Goal: Task Accomplishment & Management: Complete application form

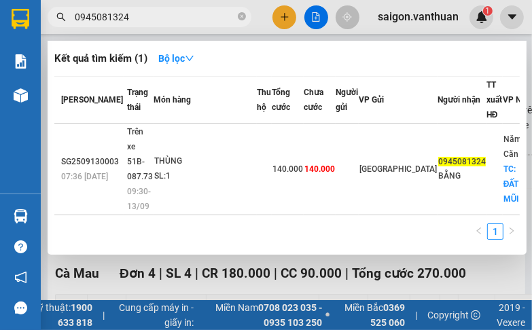
type input "0945081324"
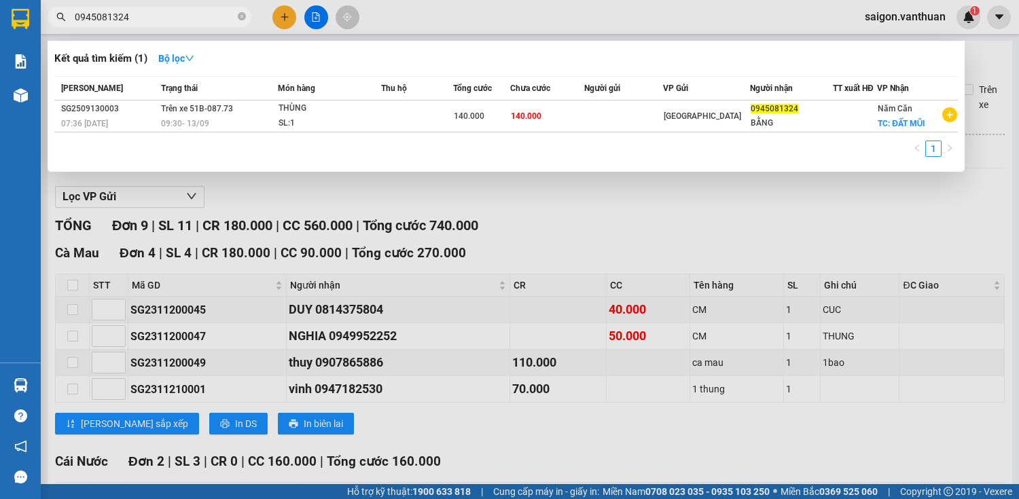
click at [282, 16] on div at bounding box center [509, 249] width 1019 height 499
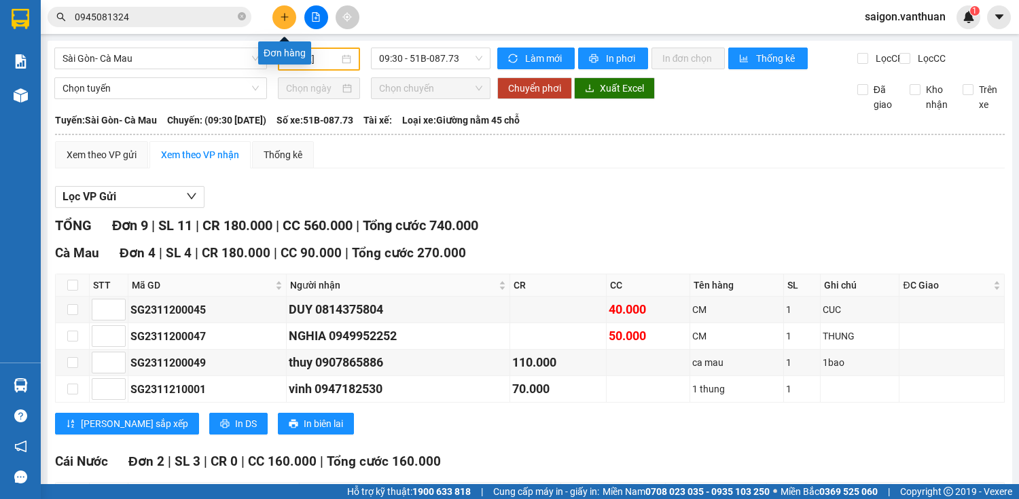
click at [283, 22] on button at bounding box center [285, 17] width 24 height 24
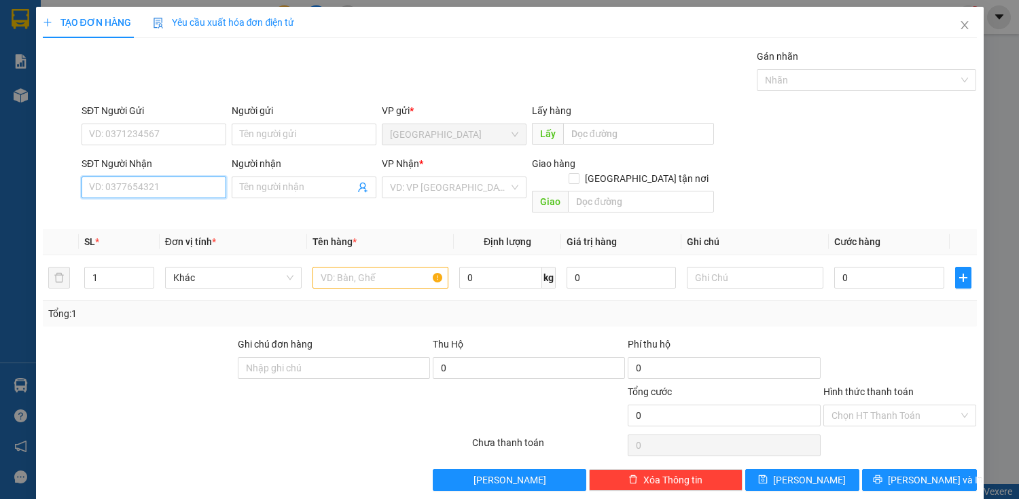
drag, startPoint x: 185, startPoint y: 181, endPoint x: 184, endPoint y: 170, distance: 11.6
click at [185, 181] on input "SĐT Người Nhận" at bounding box center [154, 188] width 145 height 22
type input "0917711157"
click at [255, 185] on input "Người nhận" at bounding box center [297, 187] width 115 height 15
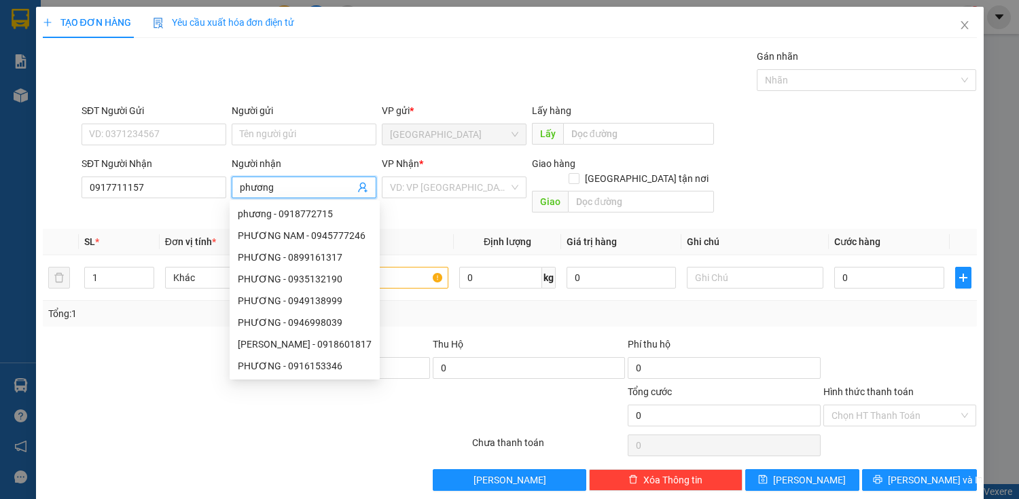
drag, startPoint x: 309, startPoint y: 189, endPoint x: 237, endPoint y: 180, distance: 71.9
click at [240, 181] on input "phương" at bounding box center [297, 187] width 115 height 15
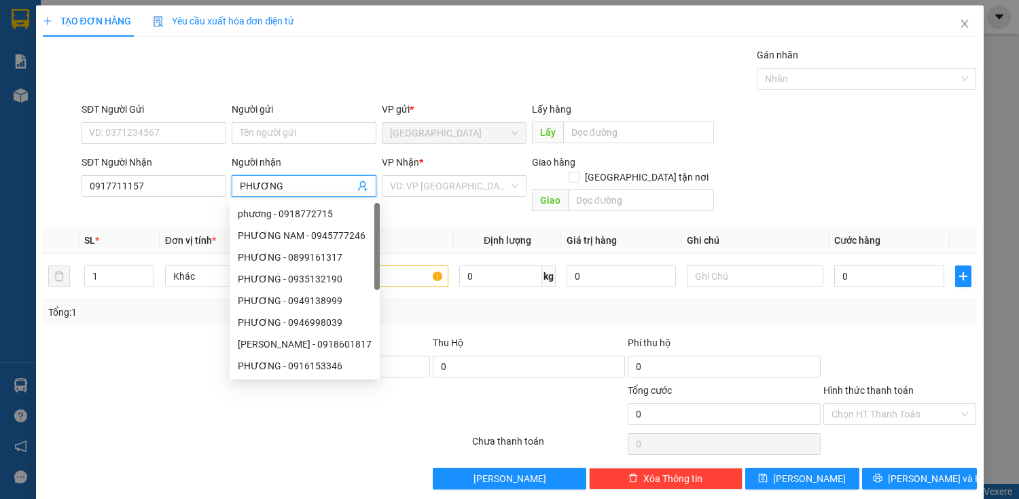
scroll to position [2, 0]
type input "PHƯƠNG"
click at [455, 188] on input "search" at bounding box center [449, 185] width 119 height 20
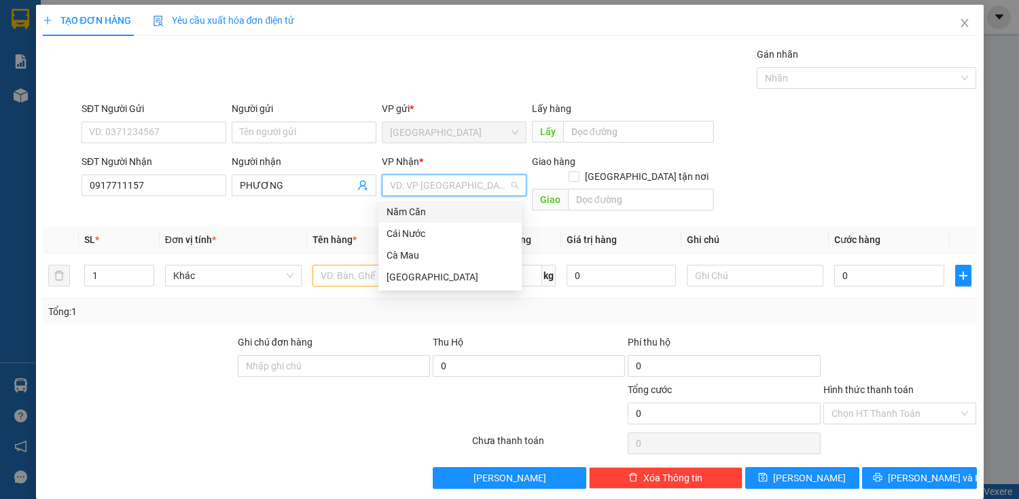
click at [424, 213] on div "Năm Căn" at bounding box center [450, 212] width 127 height 15
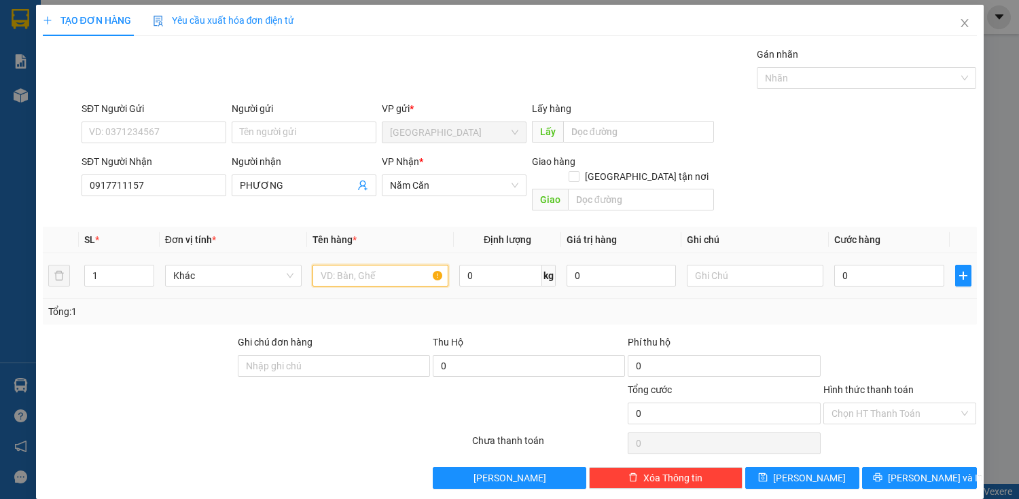
click at [345, 265] on input "text" at bounding box center [381, 276] width 137 height 22
type input "THÙNG"
click at [531, 268] on input "0" at bounding box center [888, 276] width 109 height 22
type input "1"
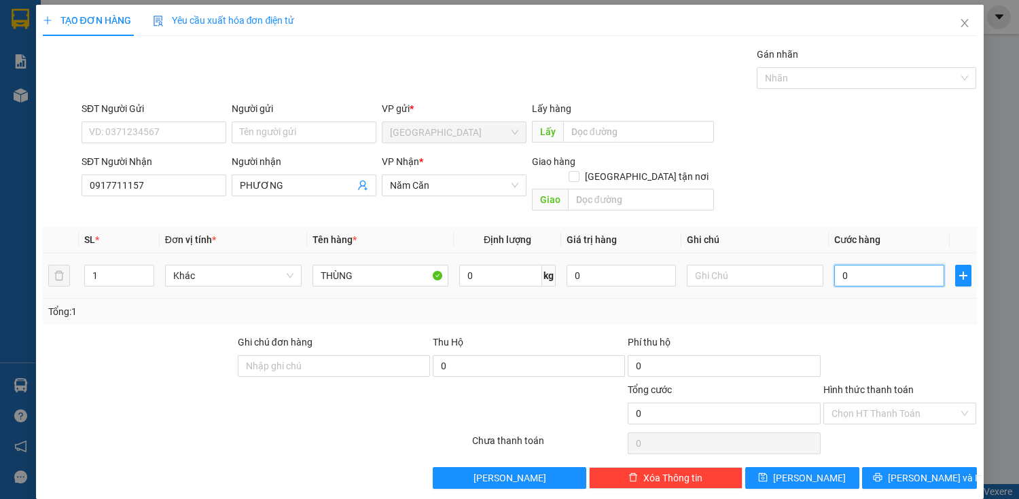
type input "1"
type input "13"
type input "130"
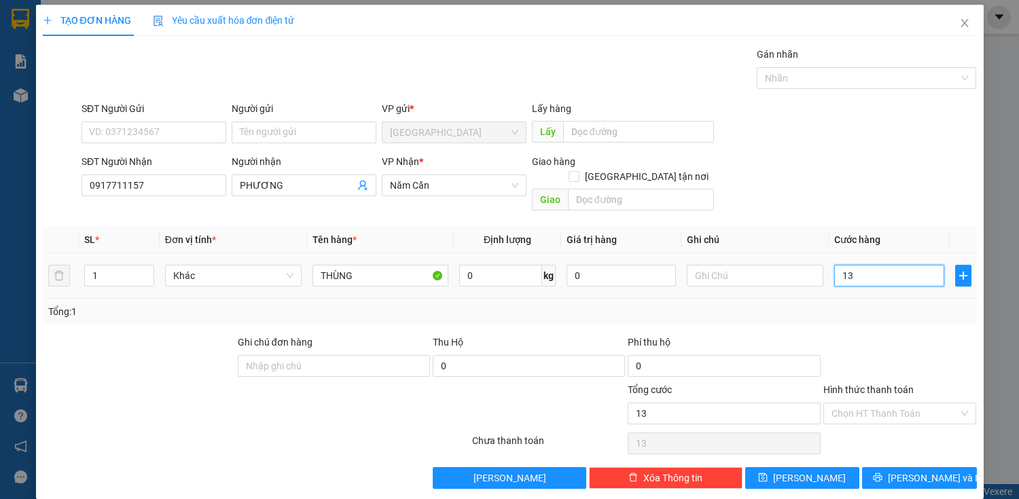
type input "130"
type input "1.300"
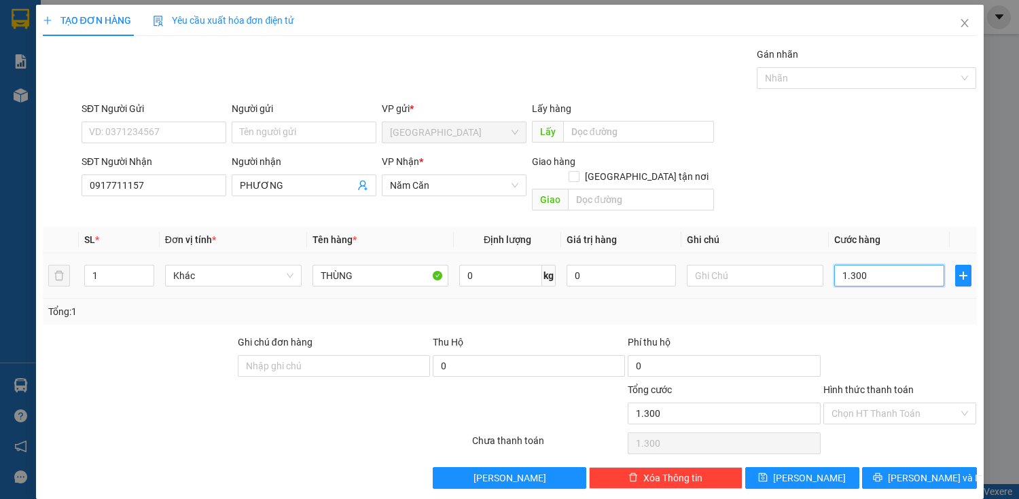
type input "13.000"
type input "130.000"
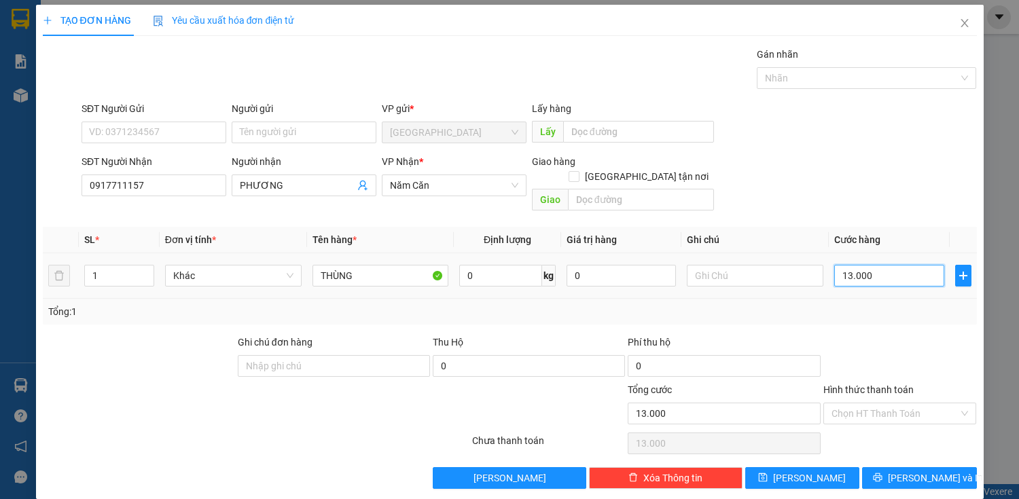
type input "130.000"
drag, startPoint x: 913, startPoint y: 465, endPoint x: 883, endPoint y: 464, distance: 29.9
click at [531, 330] on span "[PERSON_NAME] và In" at bounding box center [935, 478] width 95 height 15
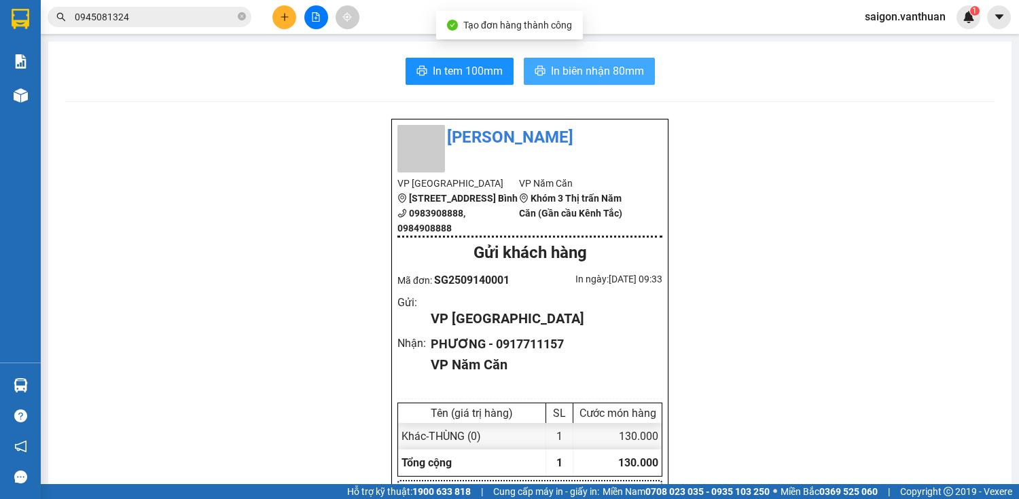
click at [531, 69] on span "In biên nhận 80mm" at bounding box center [597, 71] width 93 height 17
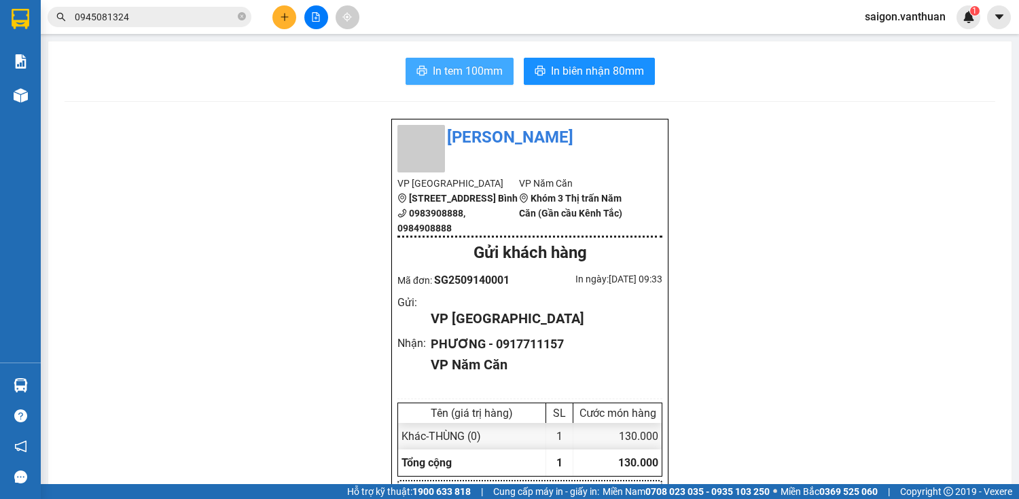
click at [465, 65] on span "In tem 100mm" at bounding box center [468, 71] width 70 height 17
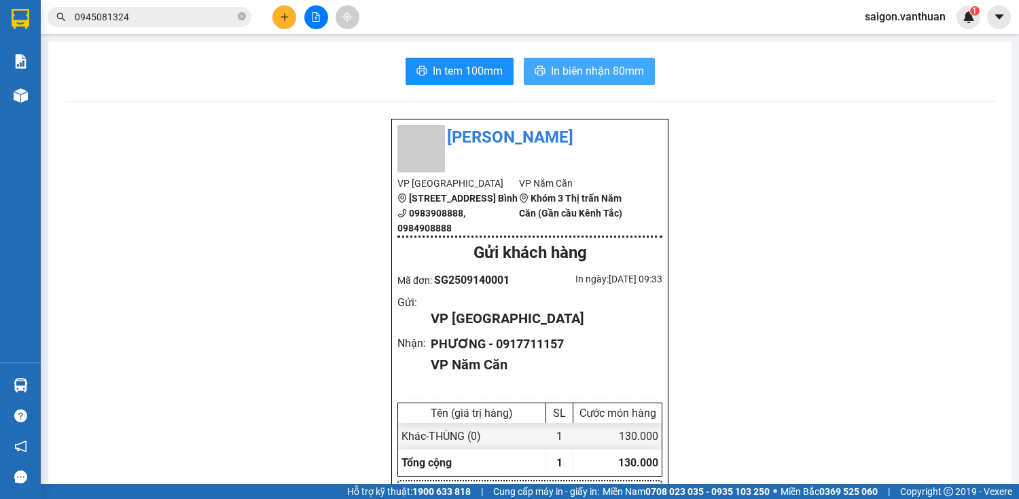
click at [531, 75] on span "In biên nhận 80mm" at bounding box center [597, 71] width 93 height 17
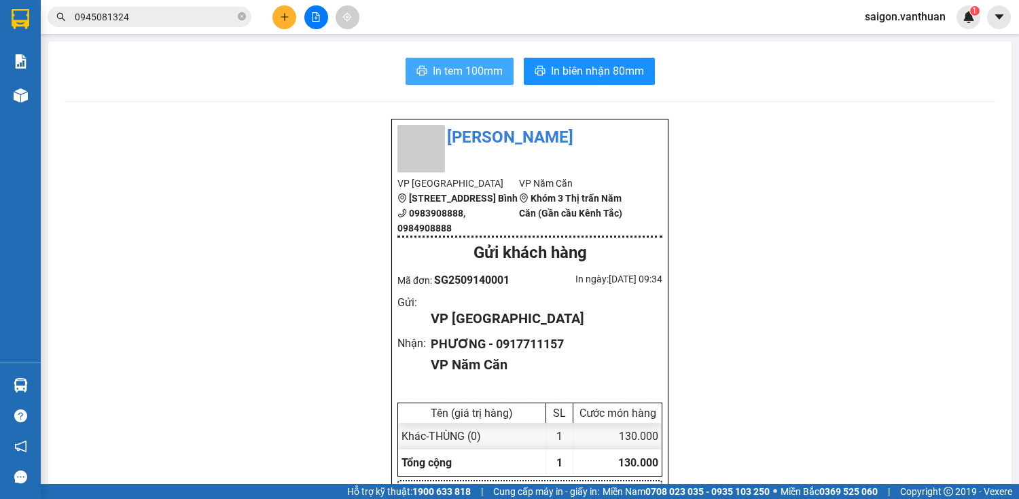
click at [459, 68] on span "In tem 100mm" at bounding box center [468, 71] width 70 height 17
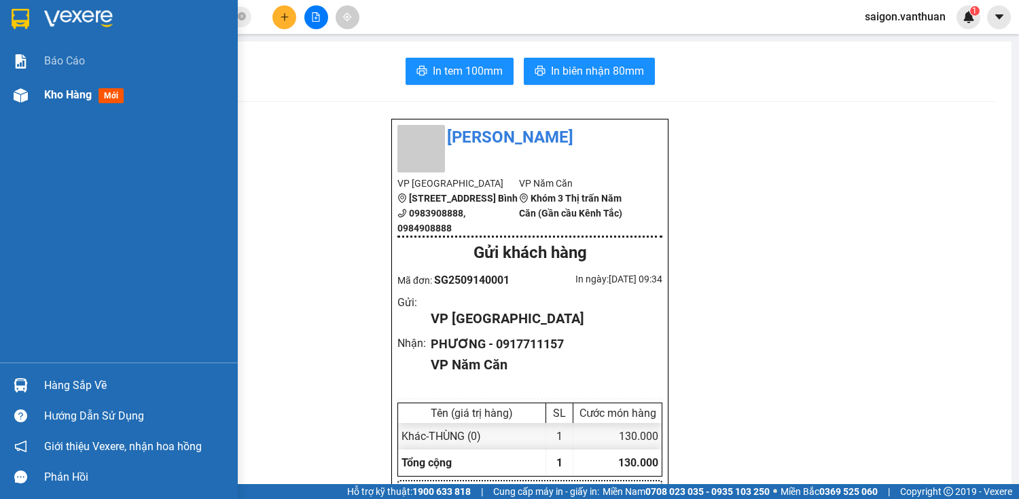
click at [49, 94] on span "Kho hàng" at bounding box center [68, 94] width 48 height 13
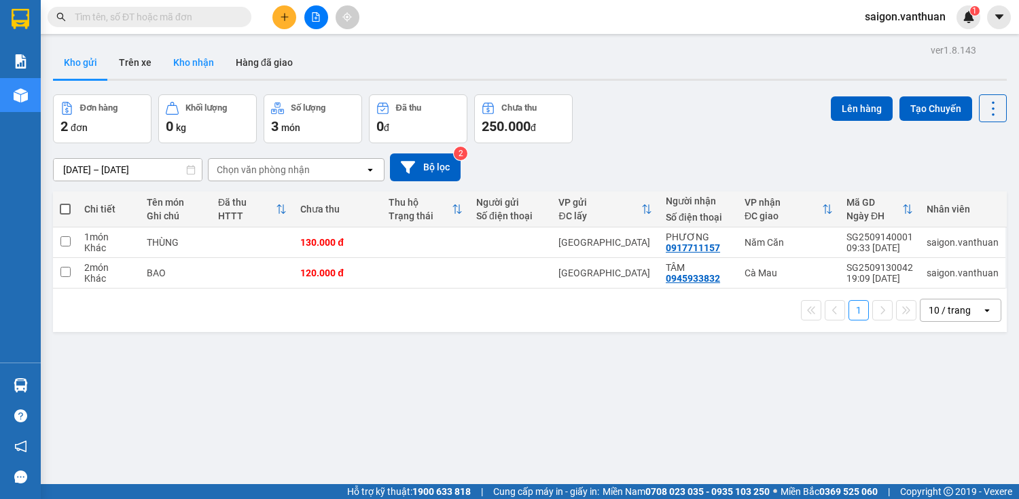
click at [202, 63] on button "Kho nhận" at bounding box center [193, 62] width 63 height 33
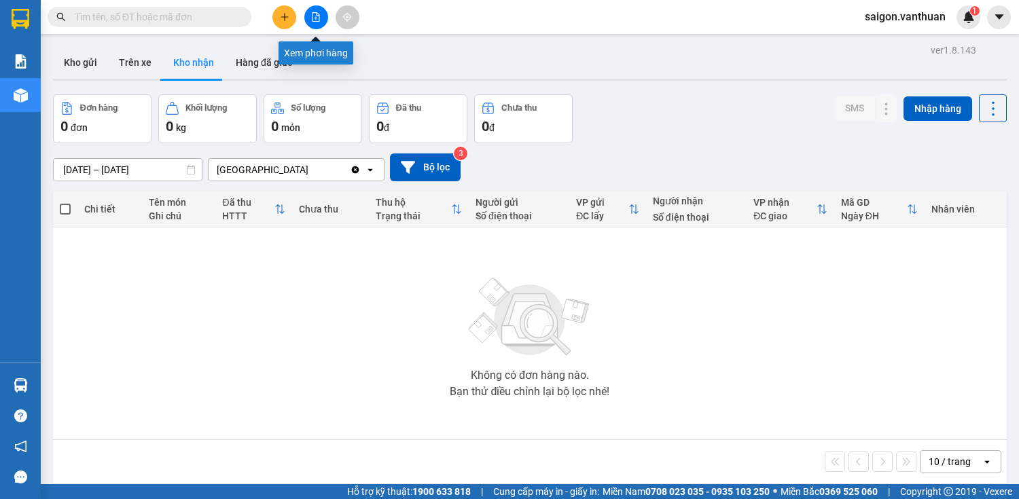
click at [324, 17] on button at bounding box center [316, 17] width 24 height 24
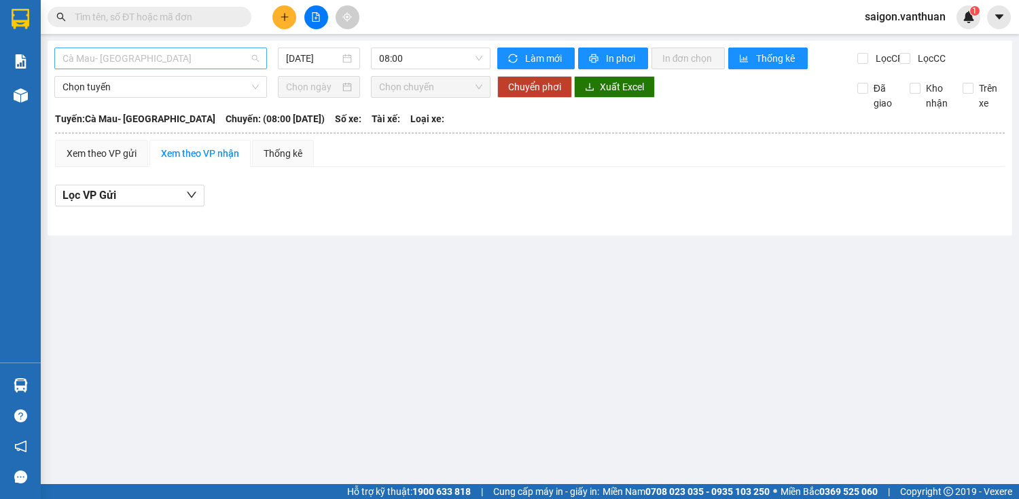
click at [193, 64] on span "Cà Mau- Sài Gòn" at bounding box center [161, 58] width 196 height 20
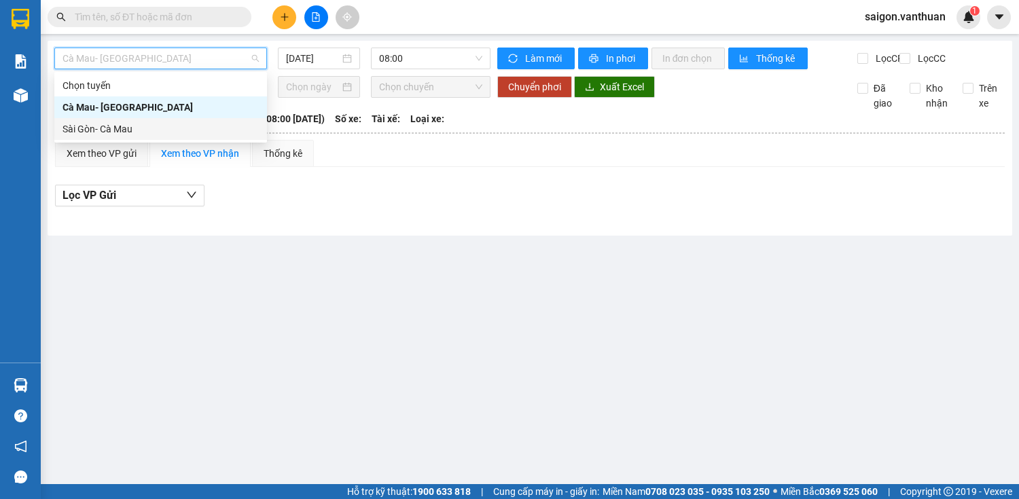
click at [128, 133] on div "Sài Gòn- Cà Mau" at bounding box center [161, 129] width 196 height 15
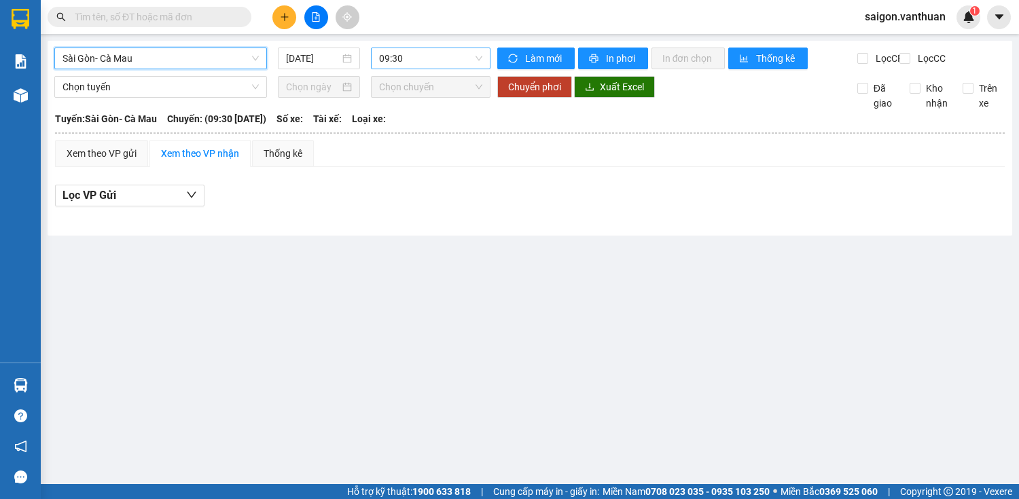
click at [429, 60] on span "09:30" at bounding box center [430, 58] width 103 height 20
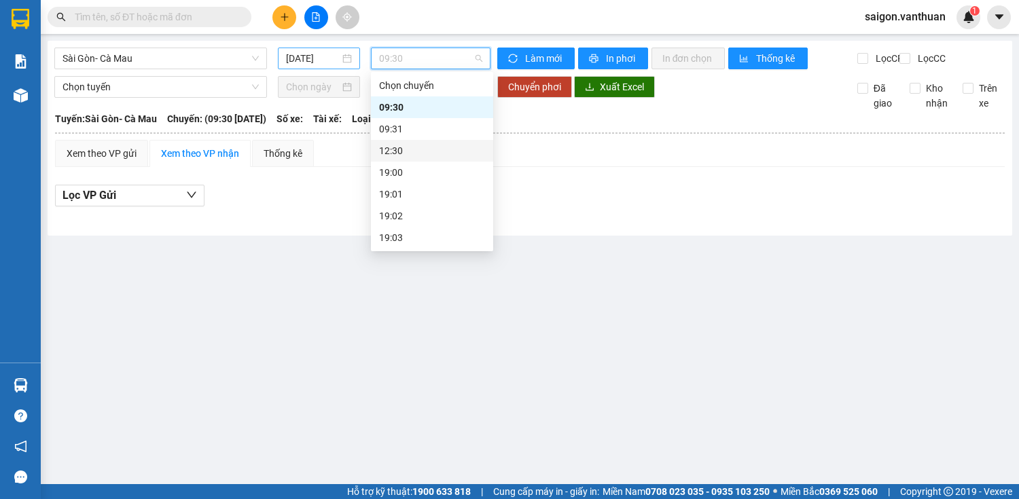
click at [296, 58] on input "[DATE]" at bounding box center [313, 58] width 54 height 15
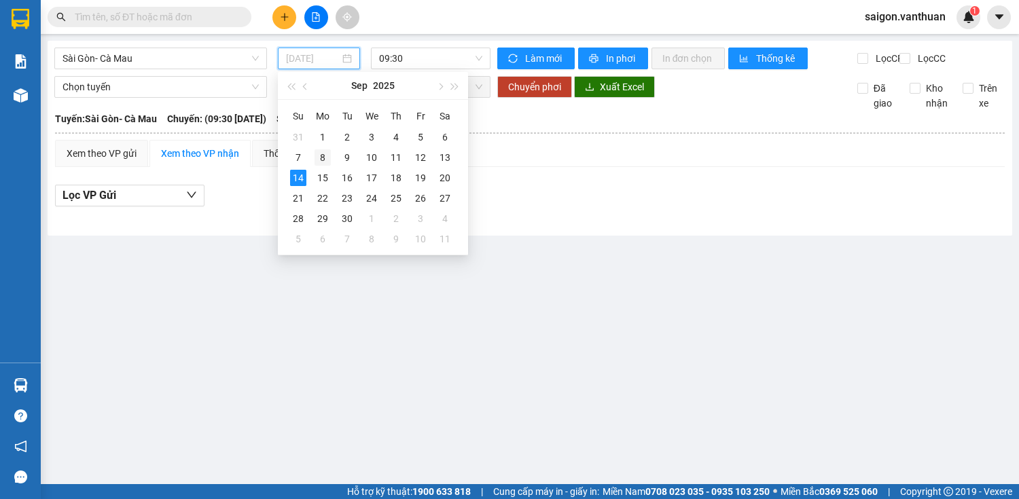
click at [311, 166] on td "8" at bounding box center [323, 157] width 24 height 20
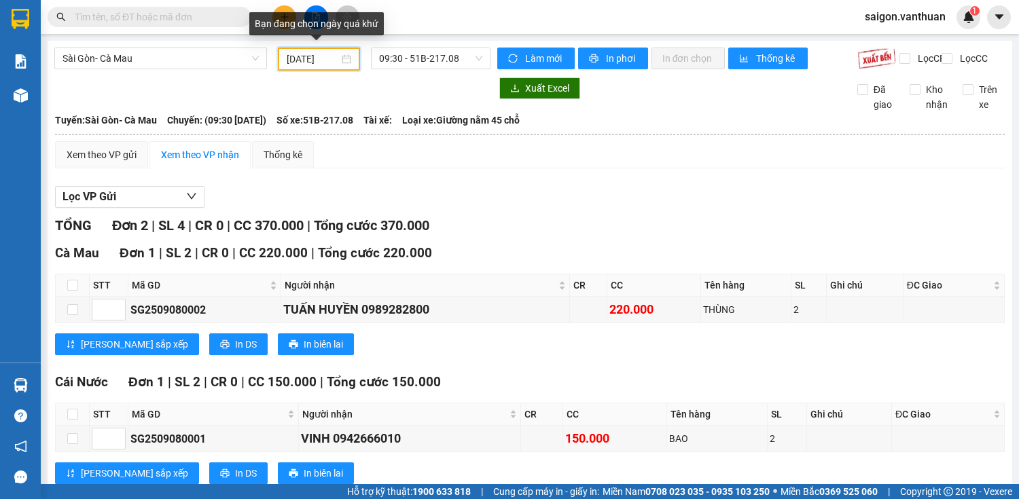
click at [292, 57] on input "08/09/2025" at bounding box center [313, 59] width 52 height 15
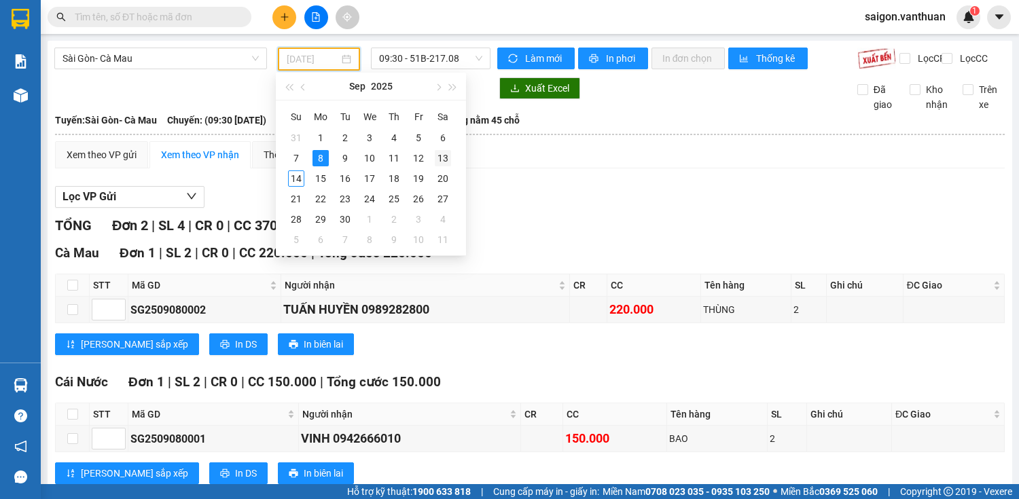
click at [446, 158] on div "13" at bounding box center [443, 158] width 16 height 16
type input "13/09/2025"
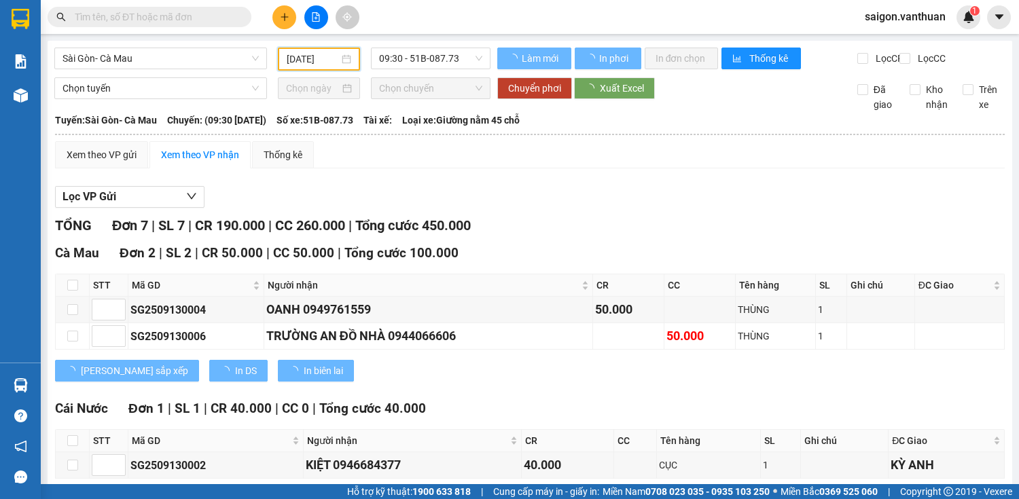
drag, startPoint x: 401, startPoint y: 62, endPoint x: 404, endPoint y: 95, distance: 33.4
click at [401, 62] on span "09:30 - 51B-087.73" at bounding box center [430, 58] width 103 height 20
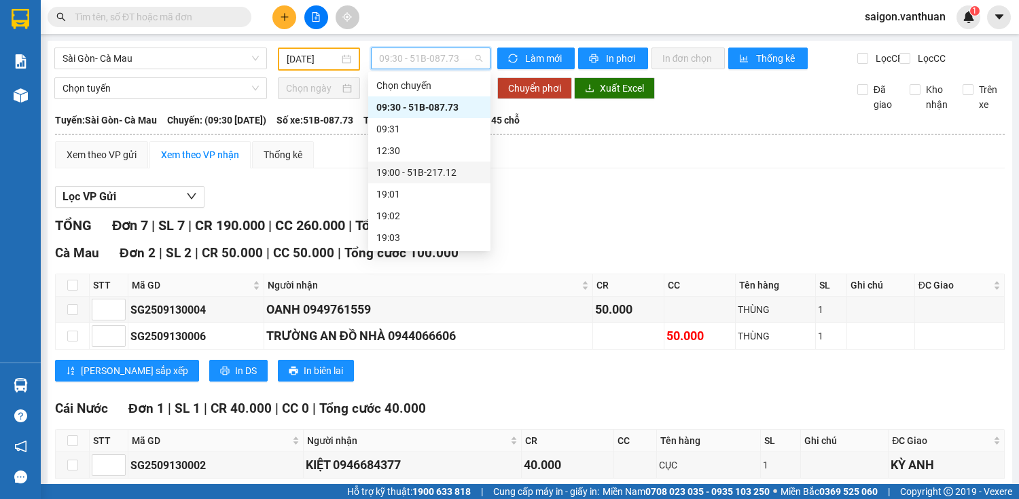
click at [432, 164] on div "19:00 - 51B-217.12" at bounding box center [429, 173] width 122 height 22
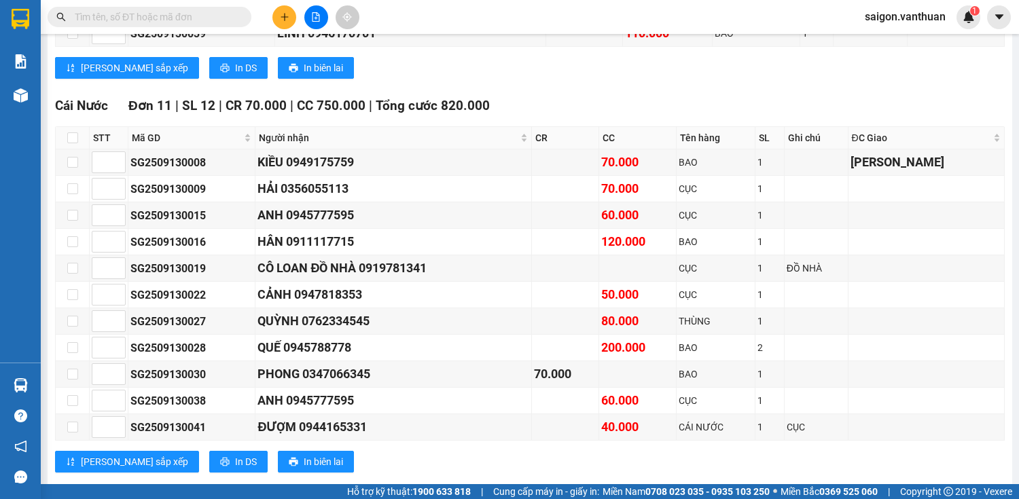
scroll to position [489, 0]
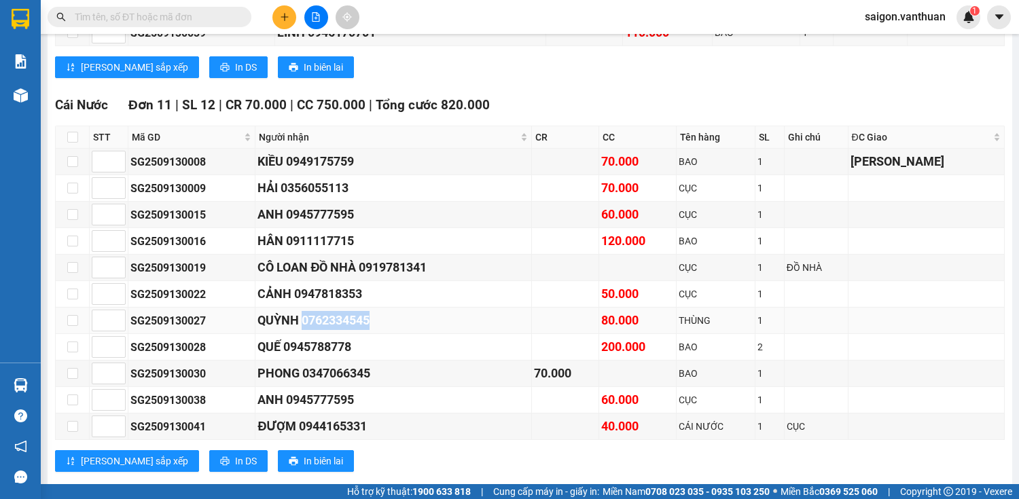
drag, startPoint x: 310, startPoint y: 326, endPoint x: 415, endPoint y: 323, distance: 105.4
click at [415, 323] on div "QUỲNH 0762334545" at bounding box center [394, 320] width 272 height 19
copy div "0762334545"
click at [204, 23] on input "text" at bounding box center [155, 17] width 160 height 15
paste input "0762334545"
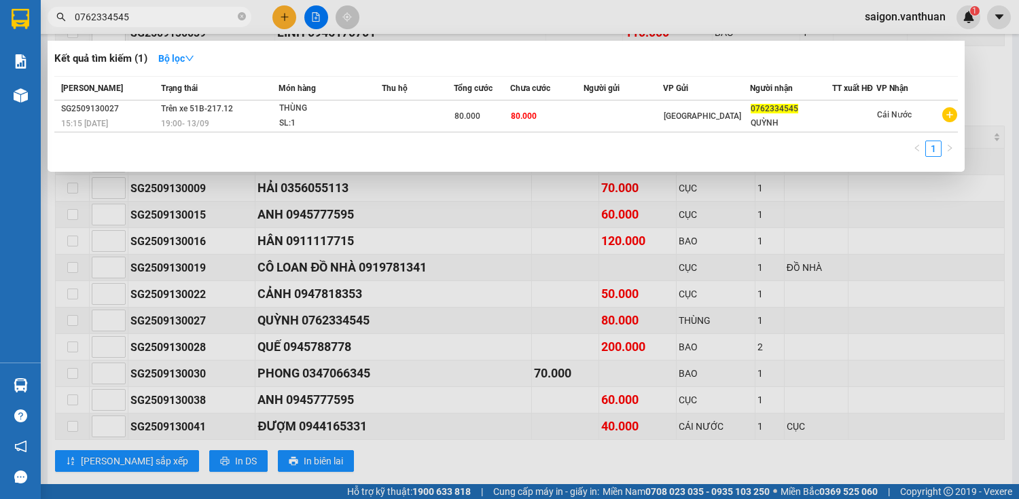
click at [576, 364] on div at bounding box center [509, 249] width 1019 height 499
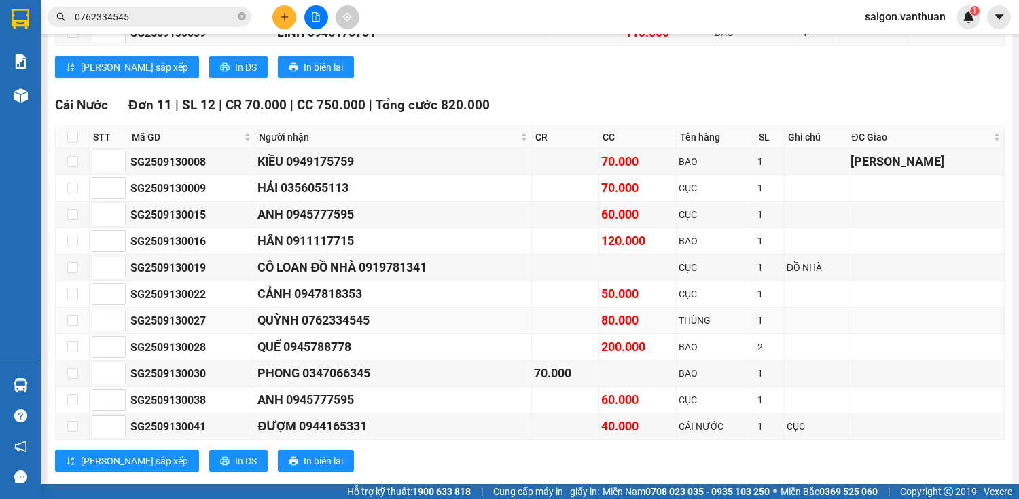
click at [647, 320] on div "80.000" at bounding box center [637, 320] width 73 height 19
drag, startPoint x: 644, startPoint y: 321, endPoint x: 673, endPoint y: 324, distance: 28.7
click at [673, 324] on div "80.000" at bounding box center [637, 320] width 73 height 19
click at [661, 324] on div "80.000" at bounding box center [637, 320] width 73 height 19
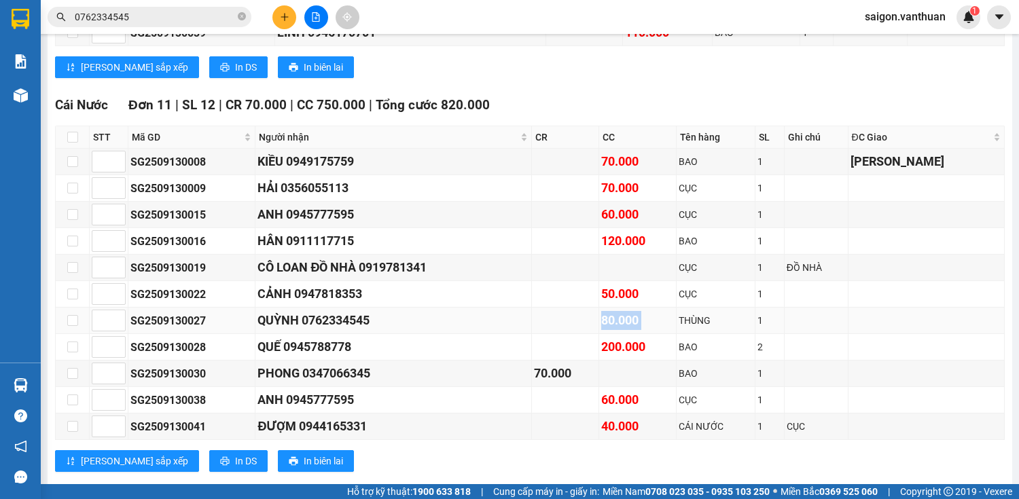
click at [661, 324] on div "80.000" at bounding box center [637, 320] width 73 height 19
click at [651, 323] on div "80.000" at bounding box center [637, 320] width 73 height 19
click at [658, 323] on div "80.000" at bounding box center [637, 320] width 73 height 19
click at [657, 322] on div "80.000" at bounding box center [637, 320] width 73 height 19
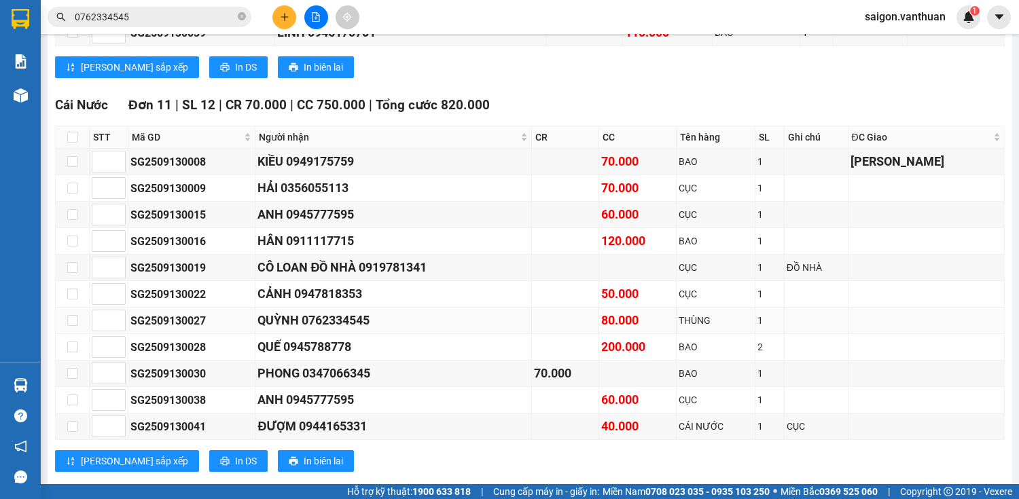
click at [656, 321] on div "80.000" at bounding box center [637, 320] width 73 height 19
click at [218, 0] on div "Kết quả tìm kiếm ( 1 ) Bộ lọc Mã ĐH Trạng thái Món hàng Thu hộ Tổng cước Chưa c…" at bounding box center [509, 17] width 1019 height 34
click at [218, 12] on input "0762334545" at bounding box center [155, 17] width 160 height 15
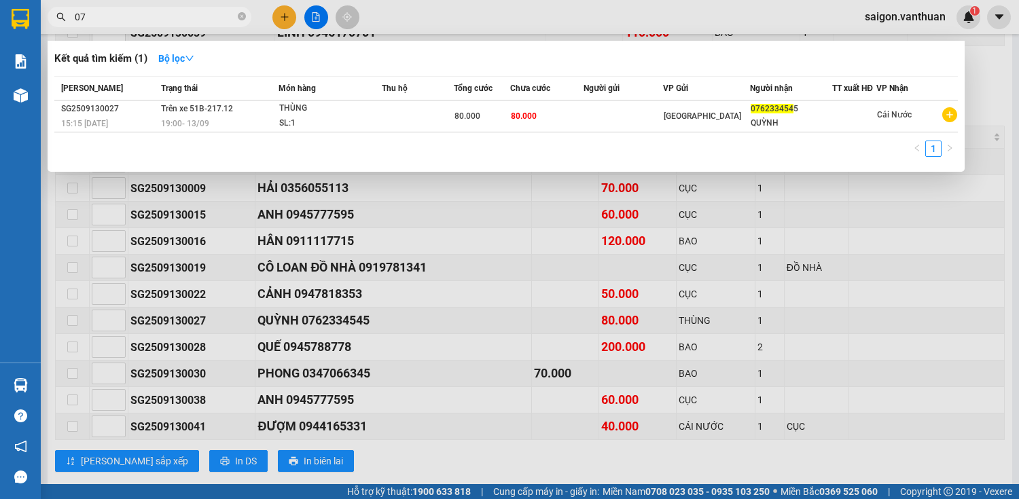
type input "0"
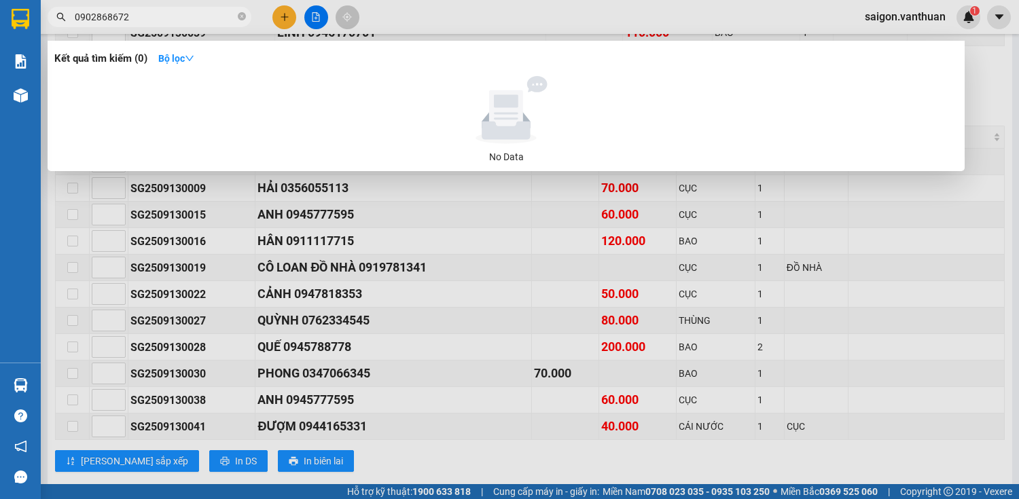
type input "0902868672"
click at [279, 15] on div at bounding box center [509, 249] width 1019 height 499
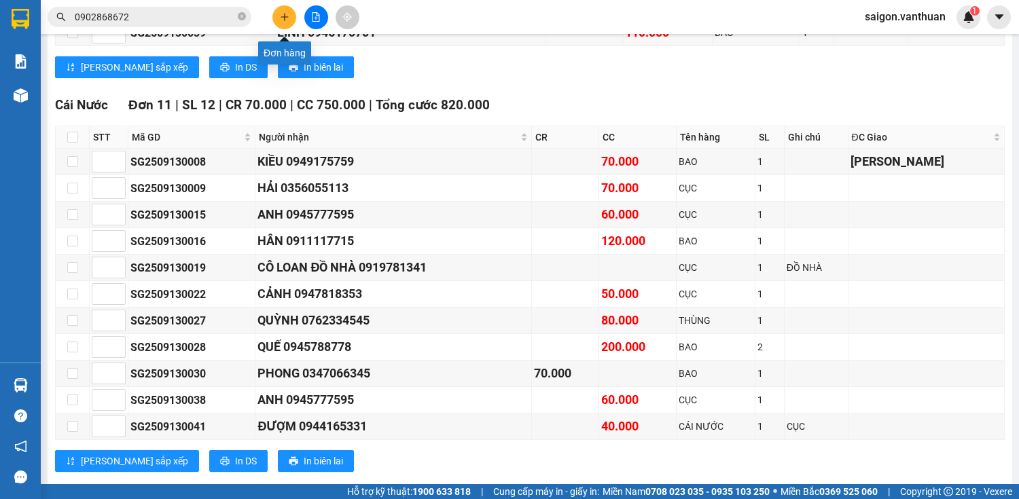
click at [287, 21] on button at bounding box center [285, 17] width 24 height 24
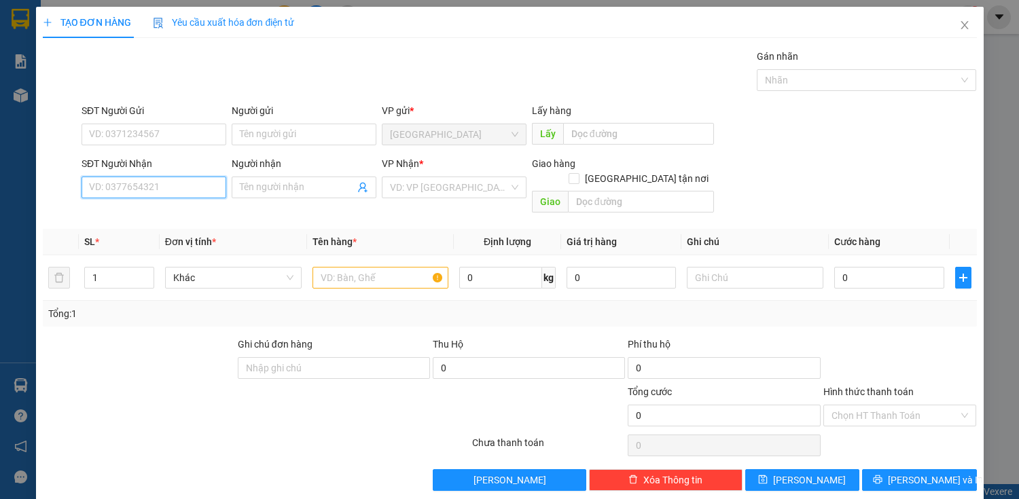
drag, startPoint x: 132, startPoint y: 188, endPoint x: 138, endPoint y: 173, distance: 16.8
click at [135, 180] on input "SĐT Người Nhận" at bounding box center [154, 188] width 145 height 22
click at [199, 215] on div "0847777017 - NGUYỆN" at bounding box center [152, 214] width 127 height 15
type input "0847777017"
type input "NGUYỆN"
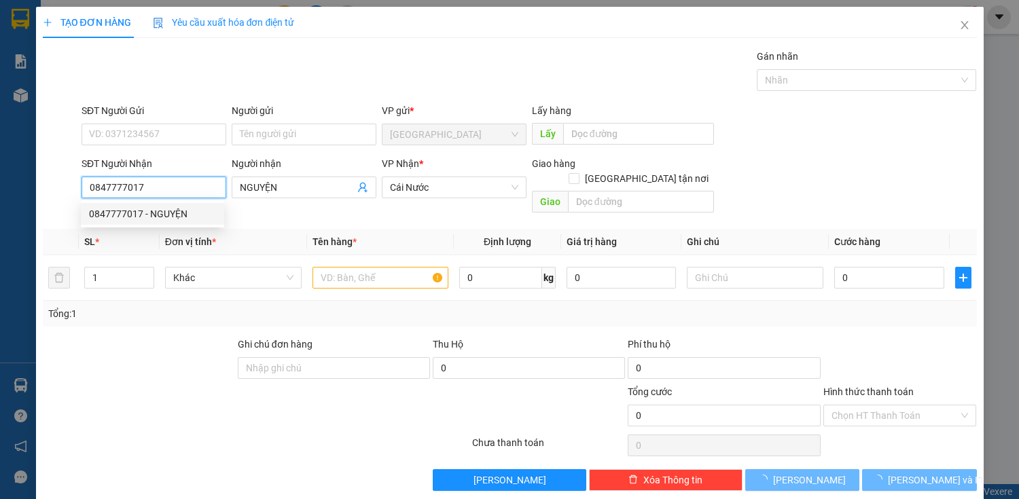
type input "120.000"
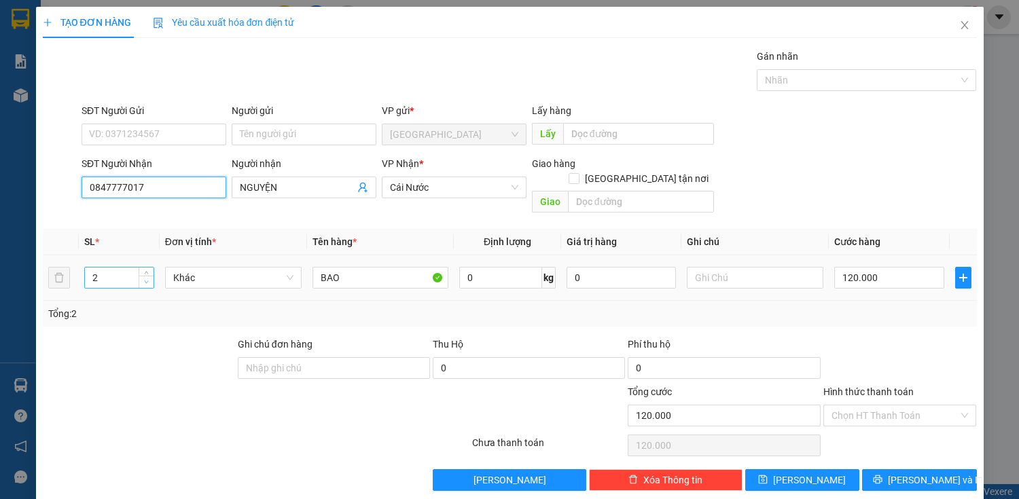
type input "0847777017"
type input "1"
click at [145, 280] on icon "down" at bounding box center [146, 282] width 5 height 5
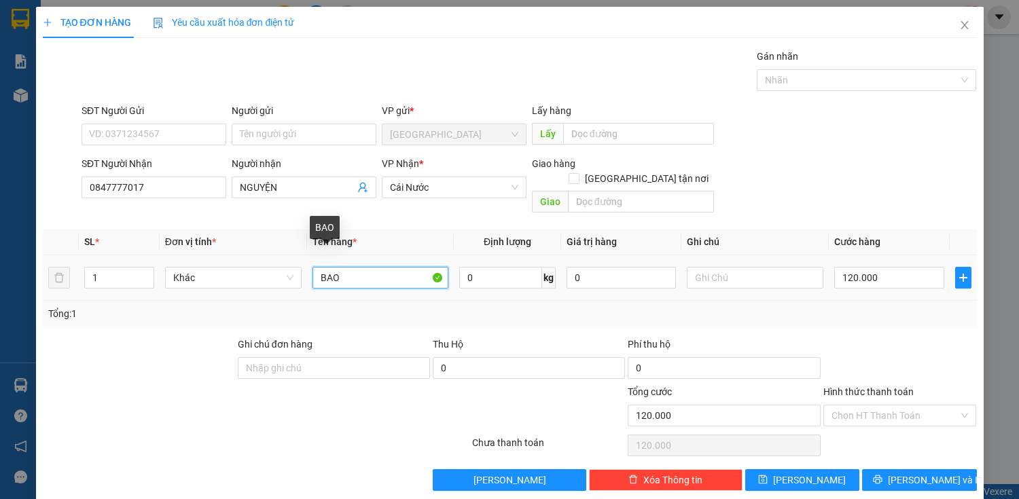
drag, startPoint x: 367, startPoint y: 257, endPoint x: 306, endPoint y: 268, distance: 62.2
click at [307, 268] on td "BAO" at bounding box center [380, 279] width 147 height 46
type input "THÙNG"
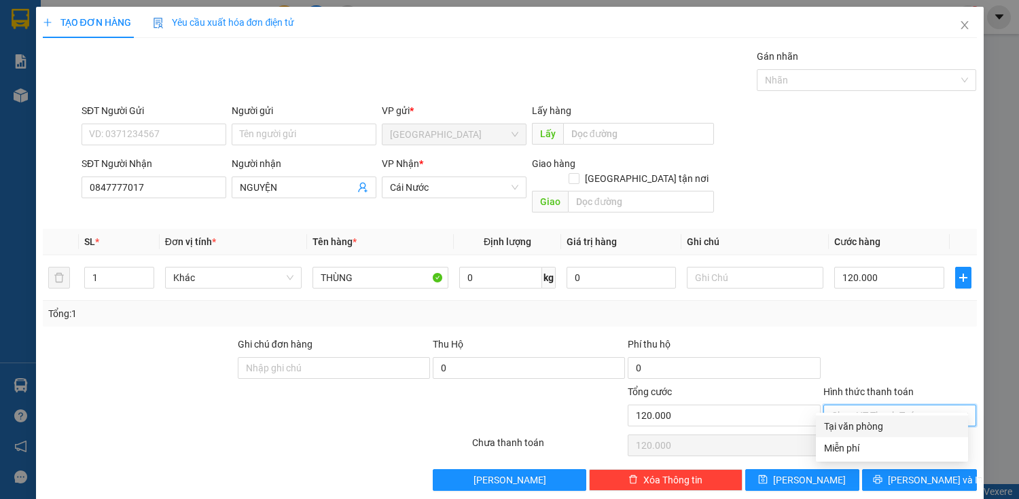
click at [856, 406] on input "Hình thức thanh toán" at bounding box center [896, 416] width 128 height 20
drag, startPoint x: 848, startPoint y: 427, endPoint x: 883, endPoint y: 380, distance: 58.9
click at [848, 426] on div "Tại văn phòng" at bounding box center [892, 426] width 136 height 15
type input "0"
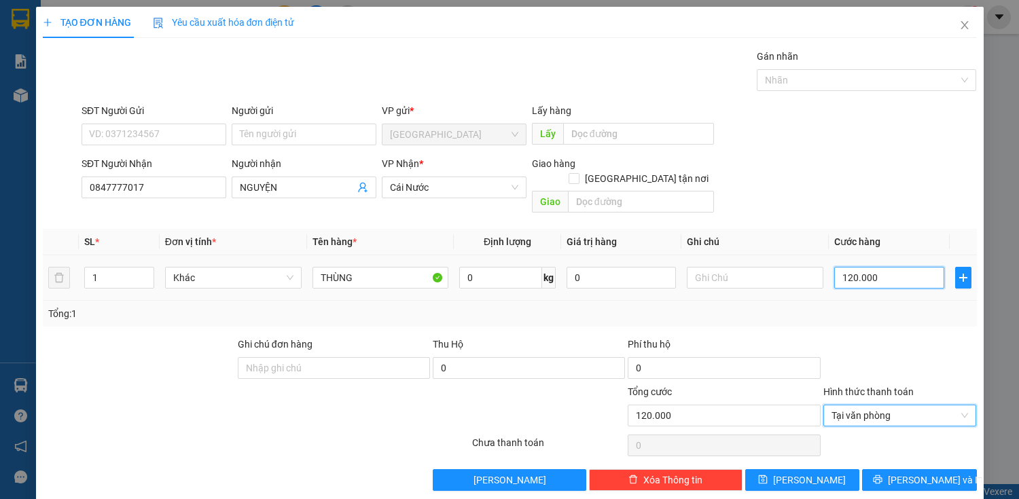
click at [883, 268] on input "120.000" at bounding box center [888, 278] width 109 height 22
type input "7"
type input "70"
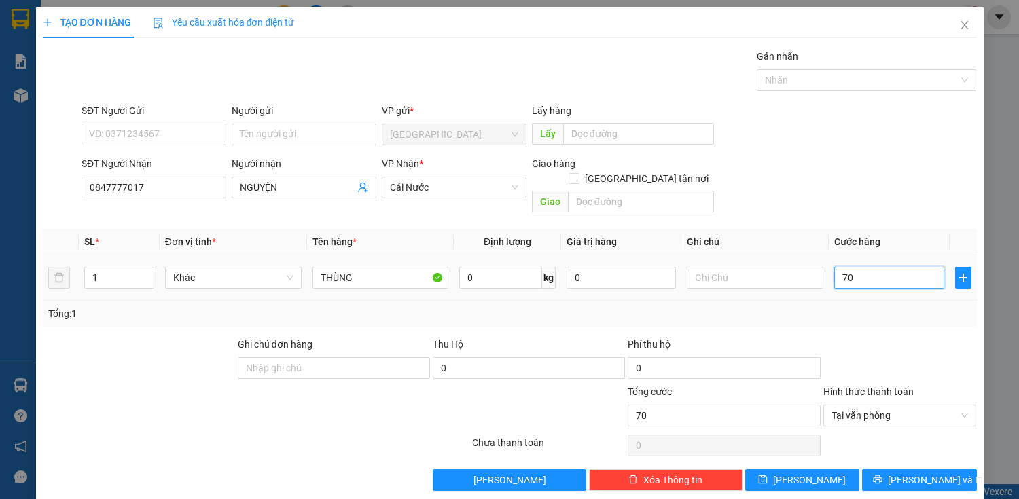
type input "700"
type input "7.000"
type input "70.000"
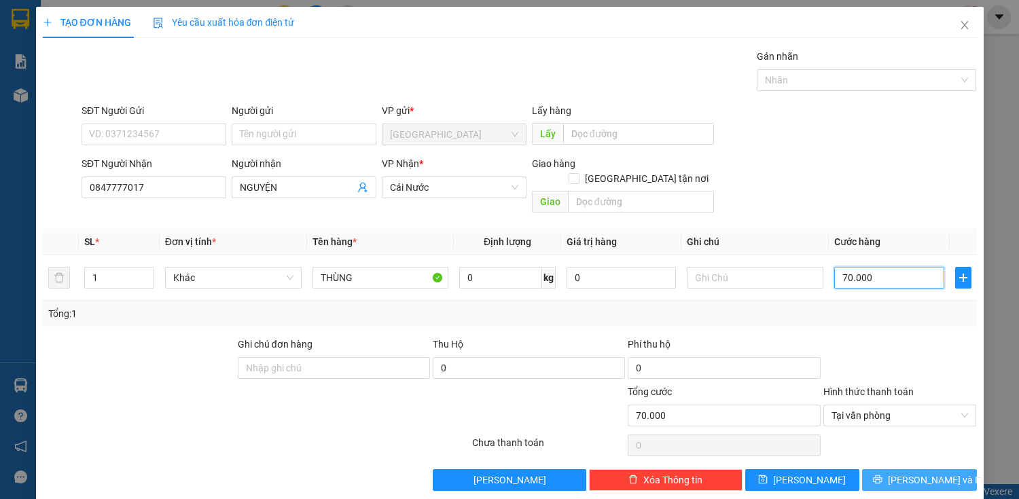
type input "70.000"
click at [907, 473] on span "[PERSON_NAME] và In" at bounding box center [935, 480] width 95 height 15
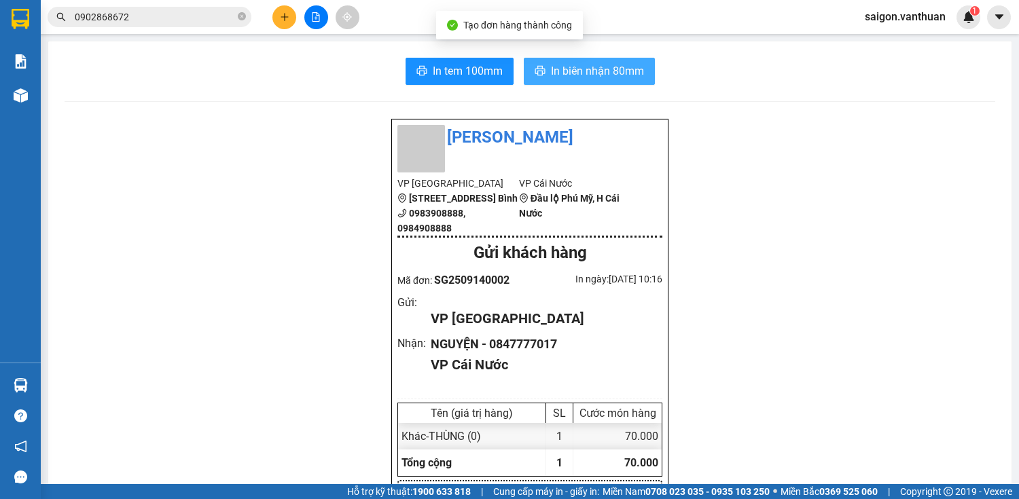
click at [590, 67] on span "In biên nhận 80mm" at bounding box center [597, 71] width 93 height 17
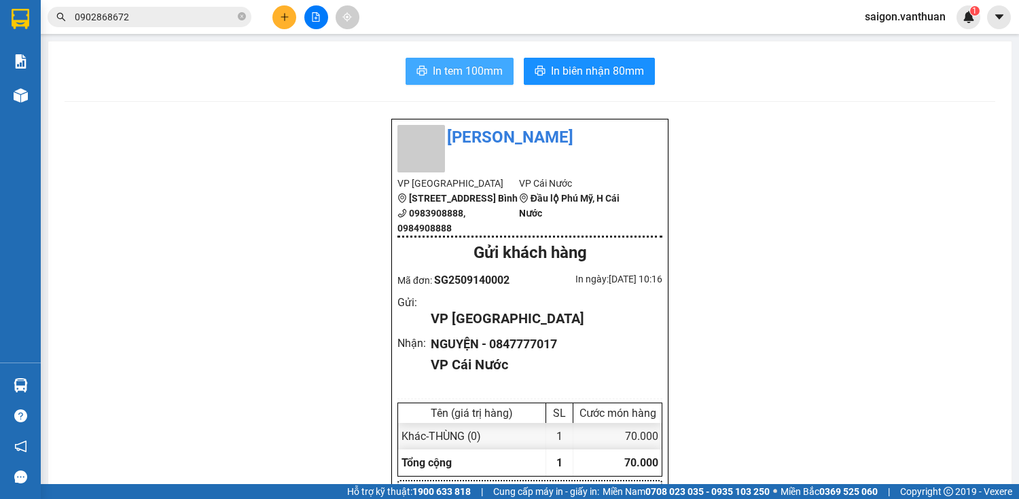
click at [459, 73] on span "In tem 100mm" at bounding box center [468, 71] width 70 height 17
click at [286, 14] on icon "plus" at bounding box center [285, 17] width 10 height 10
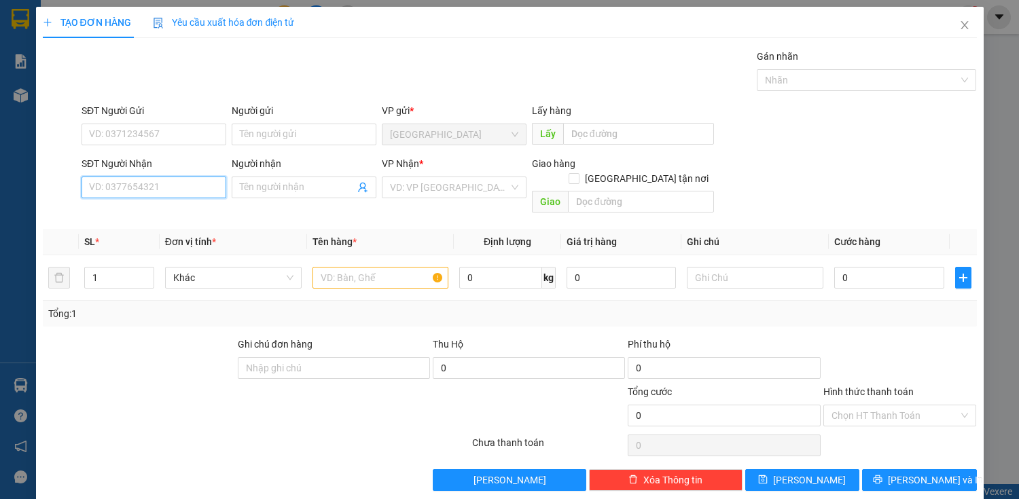
drag, startPoint x: 173, startPoint y: 193, endPoint x: 150, endPoint y: 186, distance: 24.1
click at [150, 186] on input "SĐT Người Nhận" at bounding box center [154, 188] width 145 height 22
click at [152, 209] on div "0819980748 - LIÊN" at bounding box center [152, 214] width 127 height 15
type input "0819980748"
type input "LIÊN"
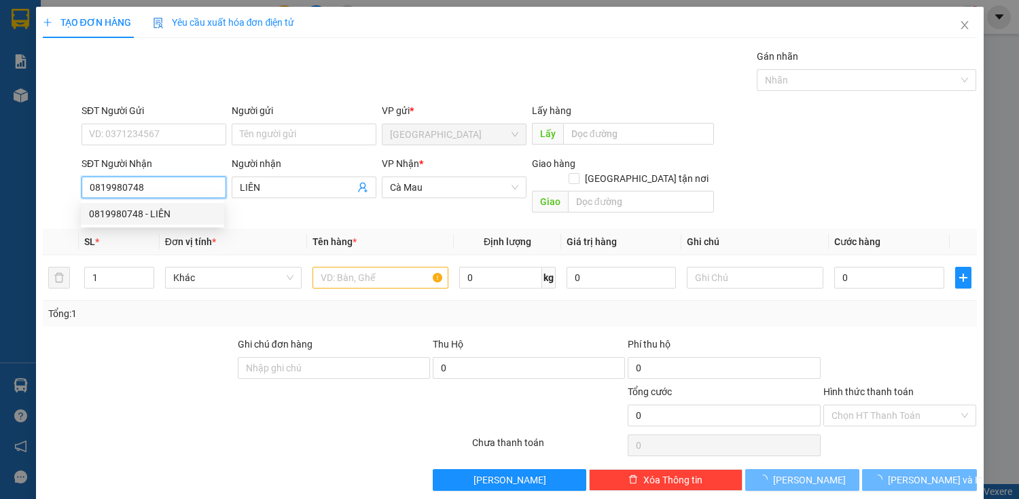
type input "50.000"
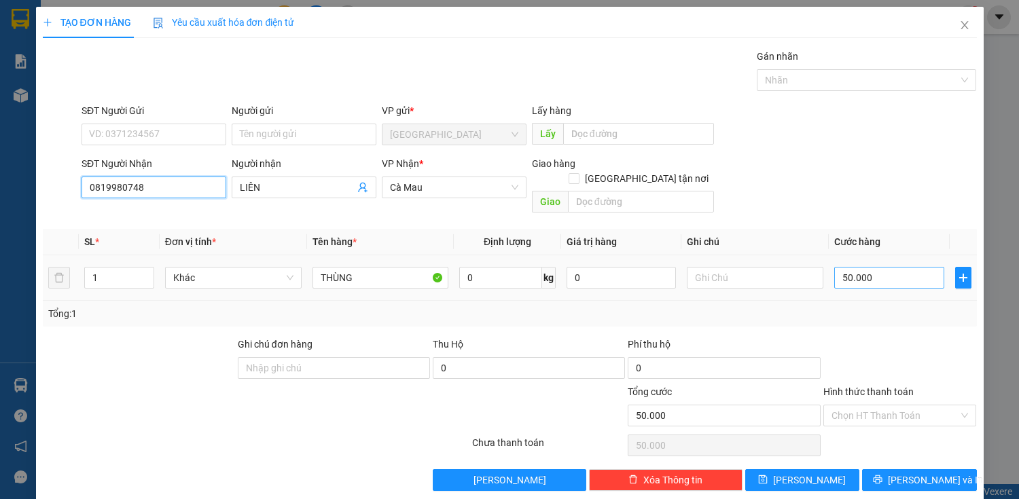
type input "0819980748"
click at [855, 267] on input "50.000" at bounding box center [888, 278] width 109 height 22
type input "8"
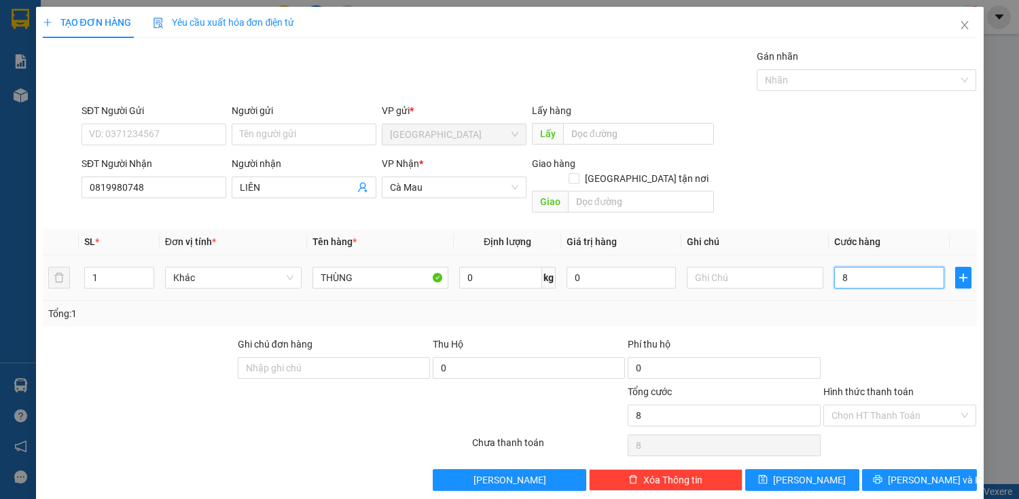
type input "80"
type input "800"
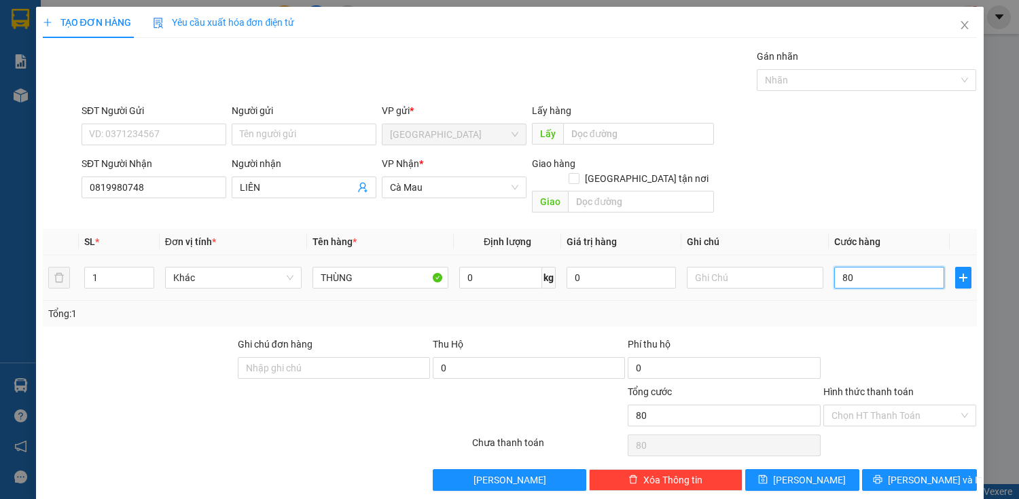
type input "800"
type input "8.000"
type input "80.000"
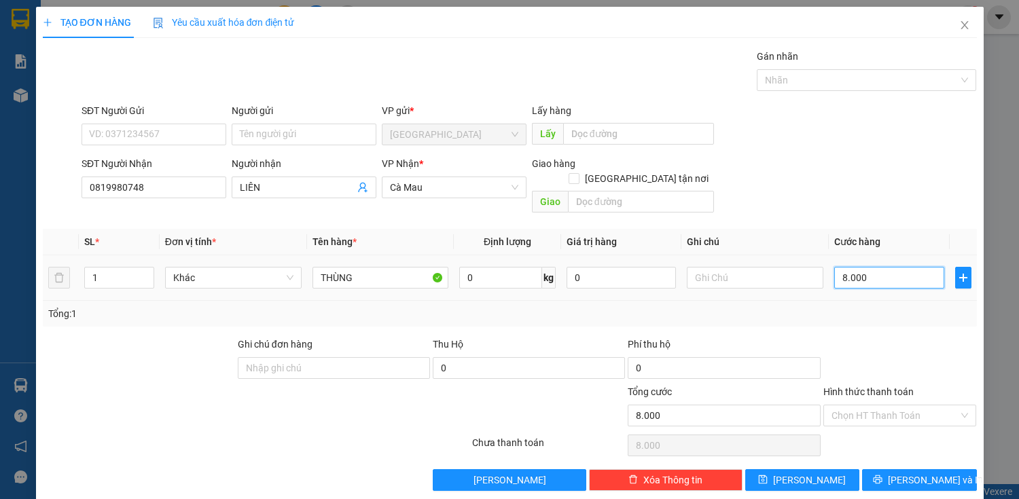
type input "80.000"
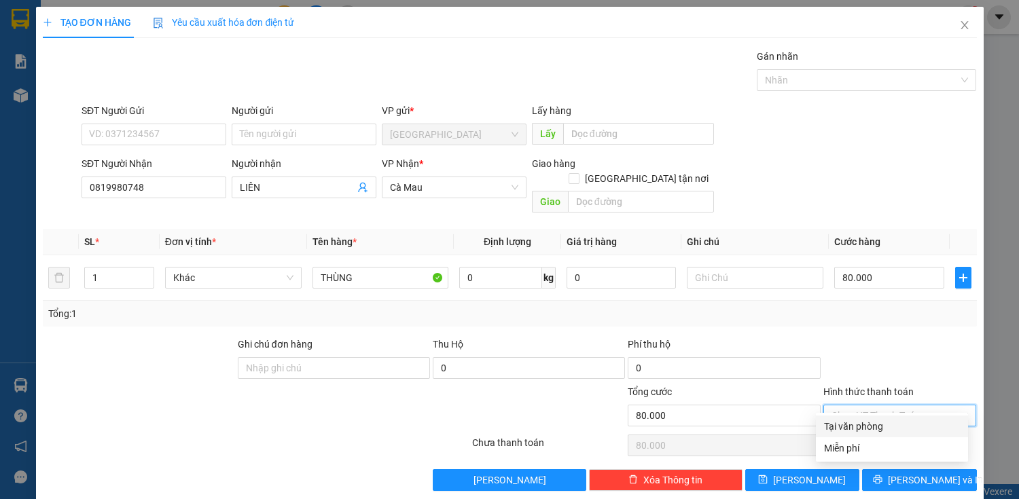
click at [874, 406] on input "Hình thức thanh toán" at bounding box center [896, 416] width 128 height 20
click at [900, 432] on div "Tại văn phòng" at bounding box center [892, 426] width 136 height 15
type input "0"
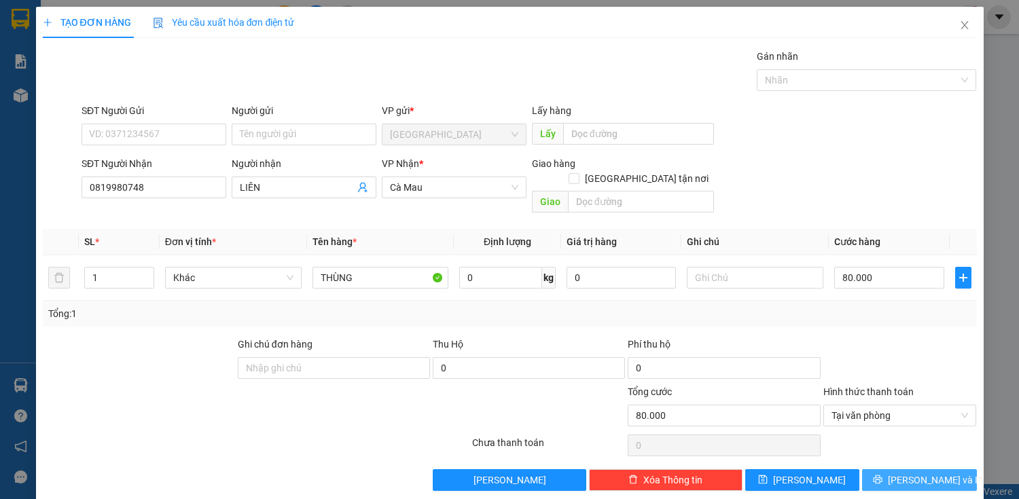
click at [913, 473] on span "[PERSON_NAME] và In" at bounding box center [935, 480] width 95 height 15
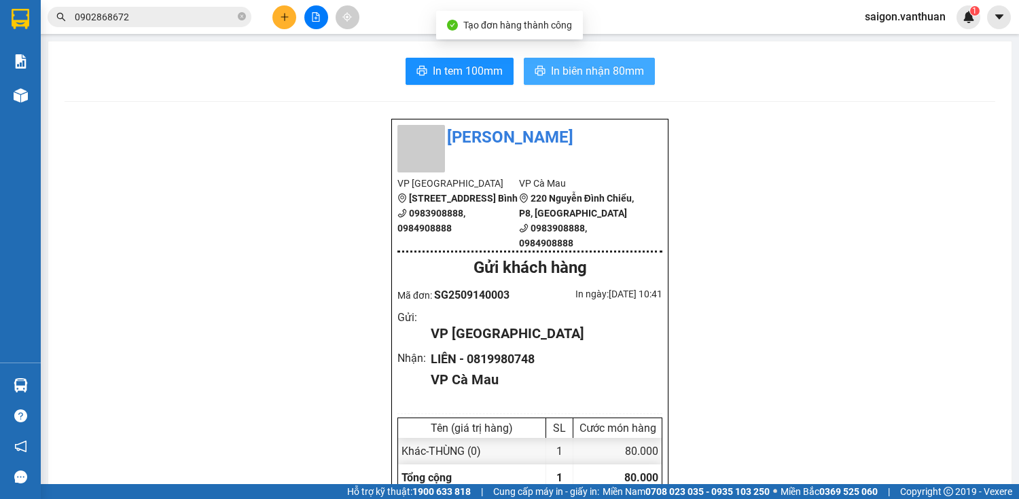
click at [580, 78] on span "In biên nhận 80mm" at bounding box center [597, 71] width 93 height 17
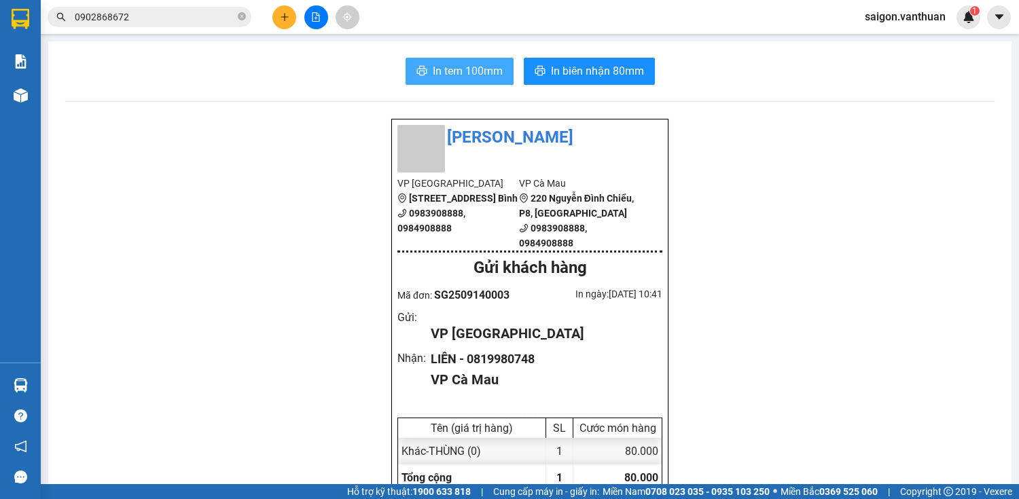
click at [478, 74] on span "In tem 100mm" at bounding box center [468, 71] width 70 height 17
click at [285, 14] on icon "plus" at bounding box center [285, 17] width 10 height 10
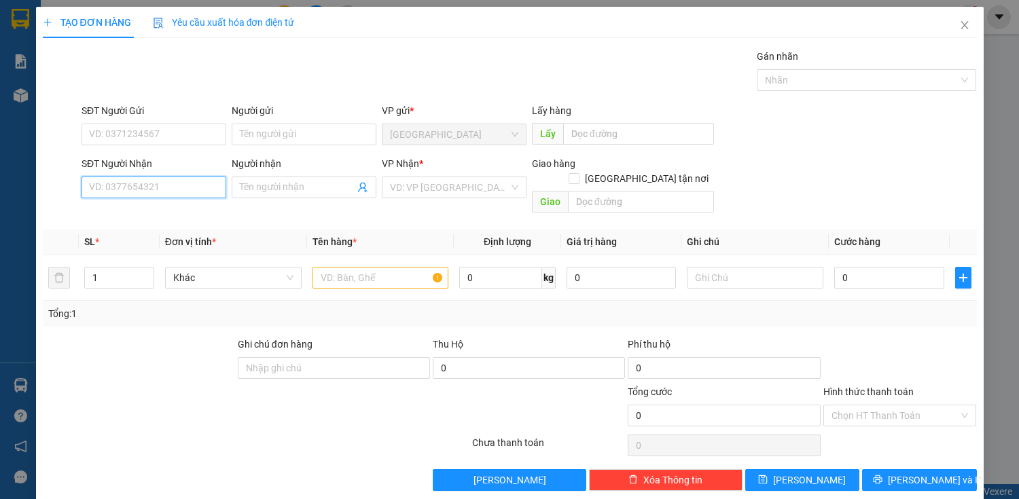
click at [130, 187] on input "SĐT Người Nhận" at bounding box center [154, 188] width 145 height 22
click at [169, 213] on div "0989282800 - TUẤN HUYỀN" at bounding box center [156, 214] width 134 height 15
type input "0989282800"
type input "TUẤN HUYỀN"
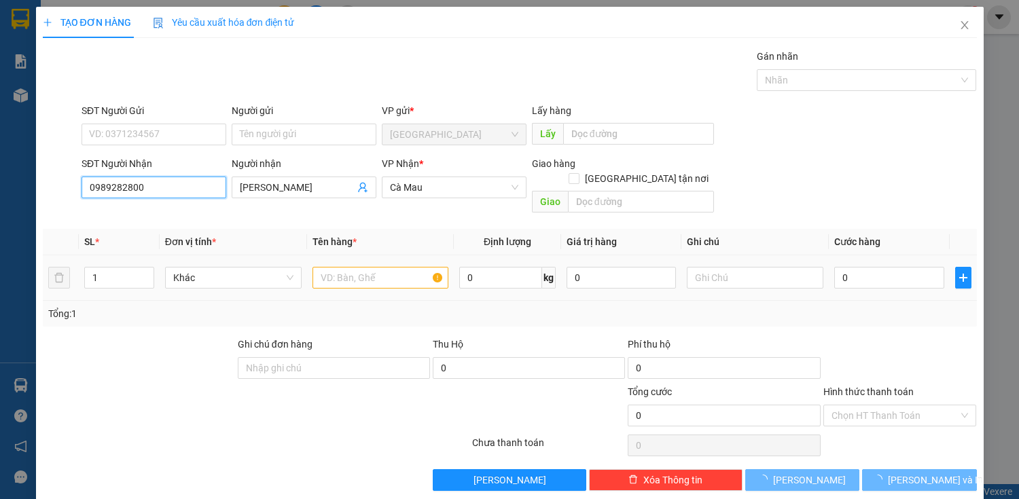
type input "220.000"
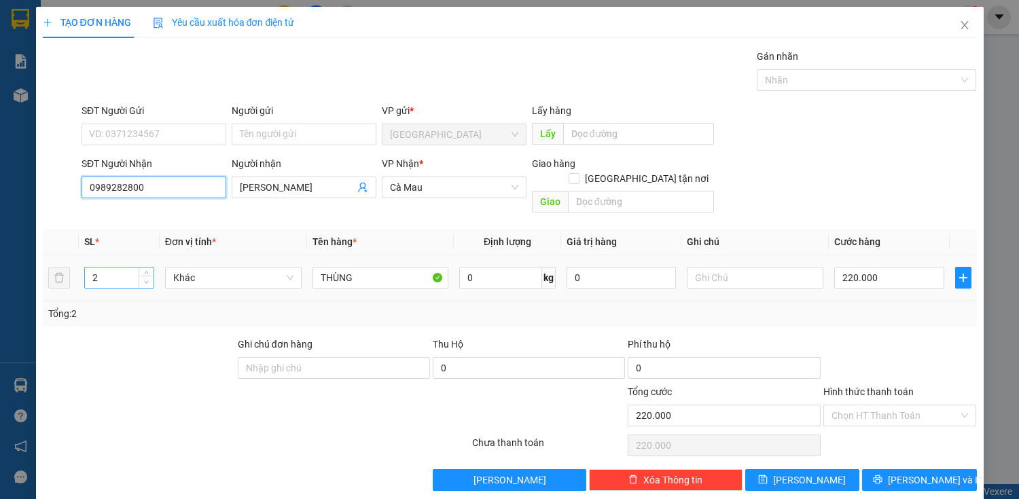
type input "0989282800"
type input "1"
click at [145, 280] on icon "down" at bounding box center [146, 282] width 5 height 5
click at [855, 267] on input "220.000" at bounding box center [888, 278] width 109 height 22
type input "0"
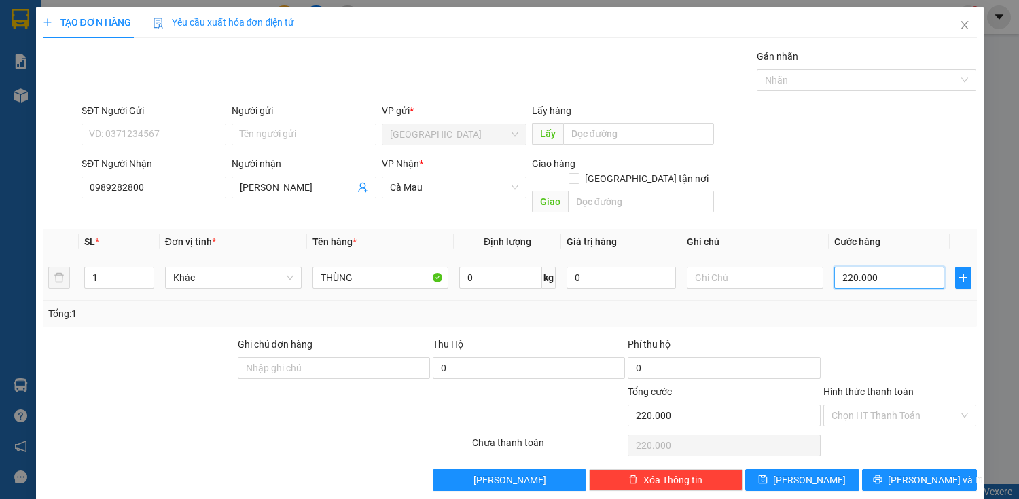
type input "0"
type input "10"
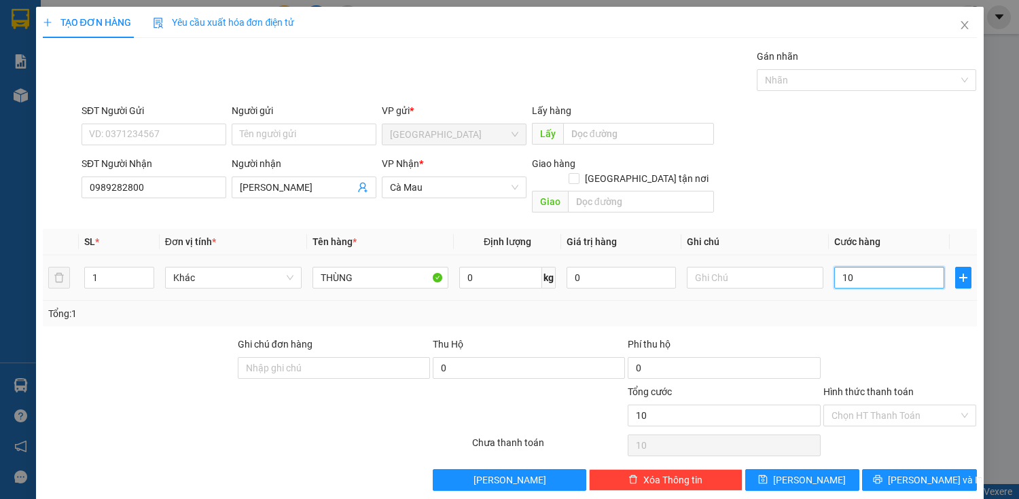
type input "140"
type input "1.400"
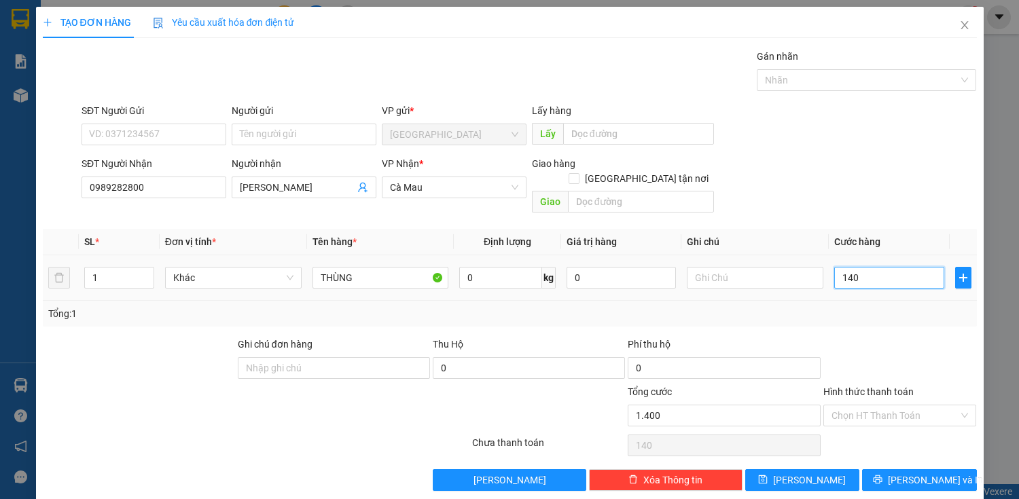
type input "1.400"
type input "14.000"
type input "140.000"
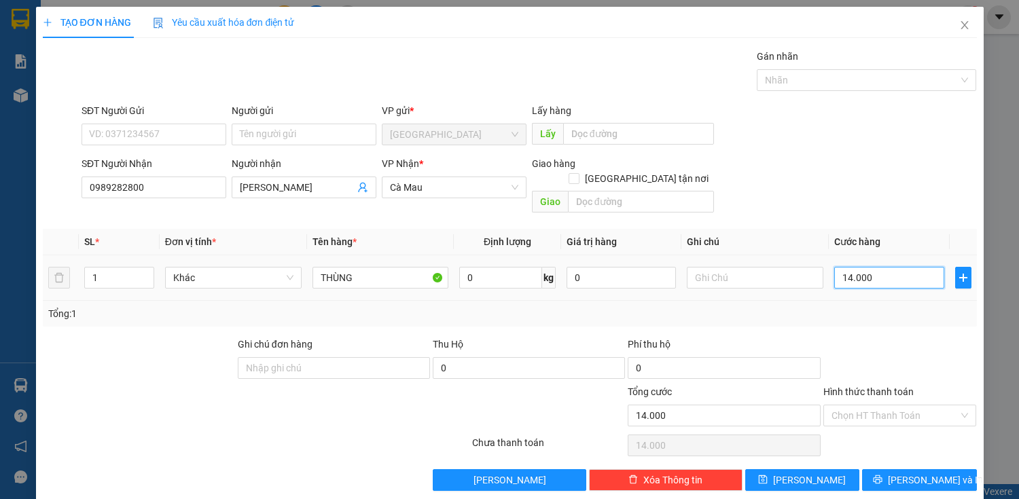
type input "140.000"
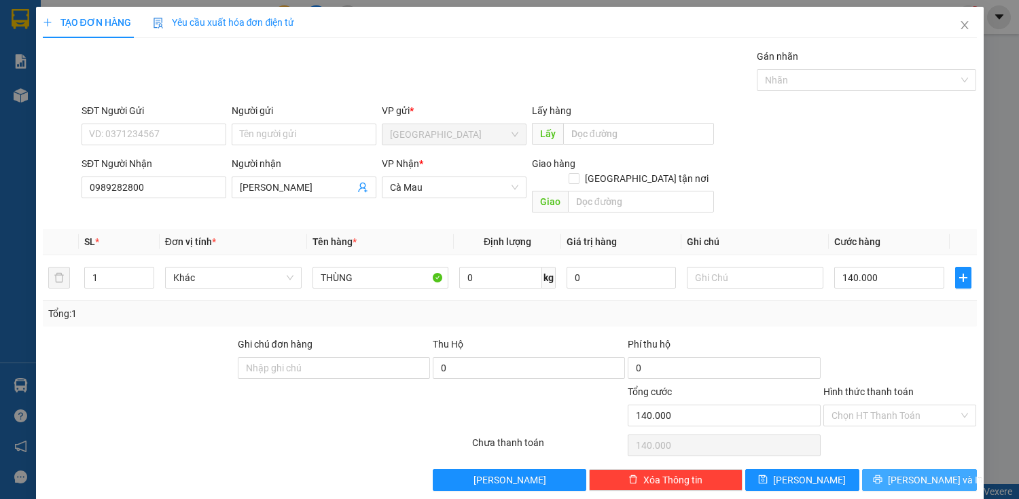
click at [891, 471] on button "[PERSON_NAME] và In" at bounding box center [919, 481] width 114 height 22
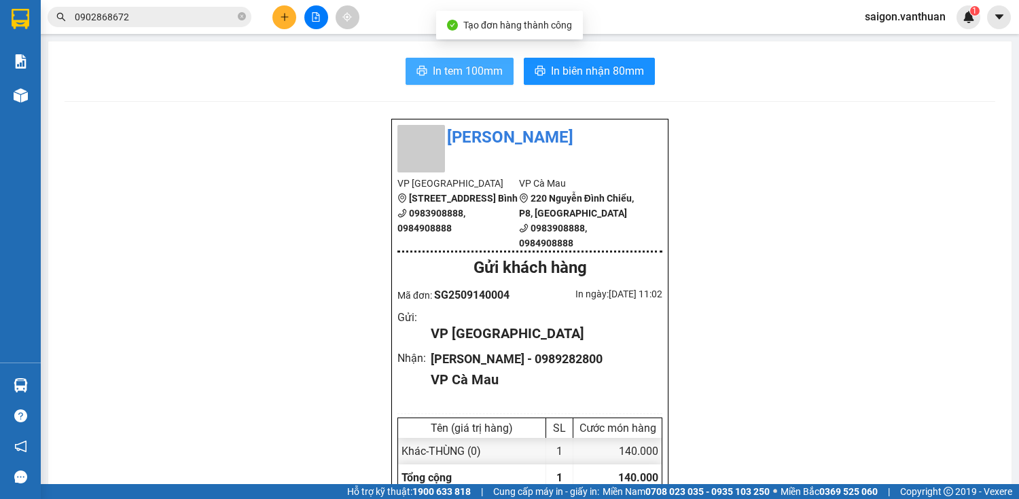
click at [417, 67] on icon "printer" at bounding box center [422, 71] width 10 height 10
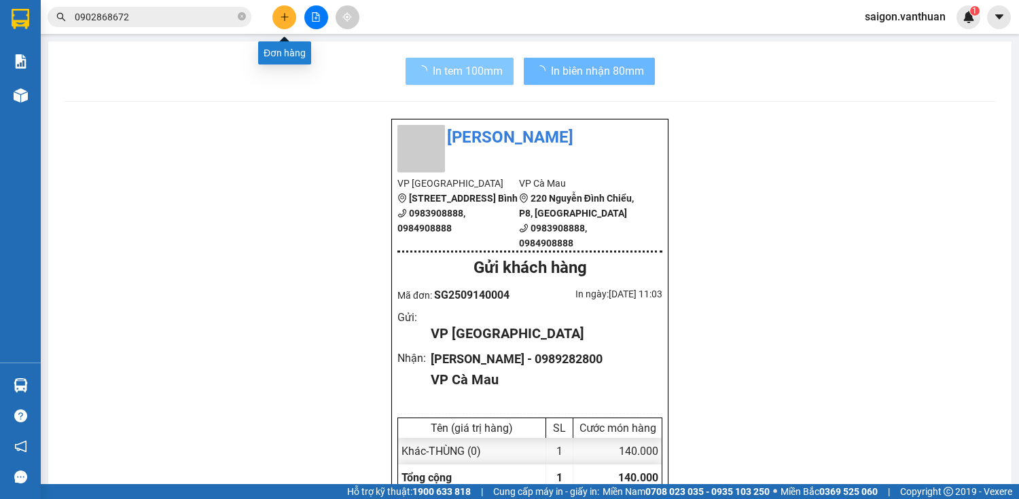
click at [277, 22] on button at bounding box center [285, 17] width 24 height 24
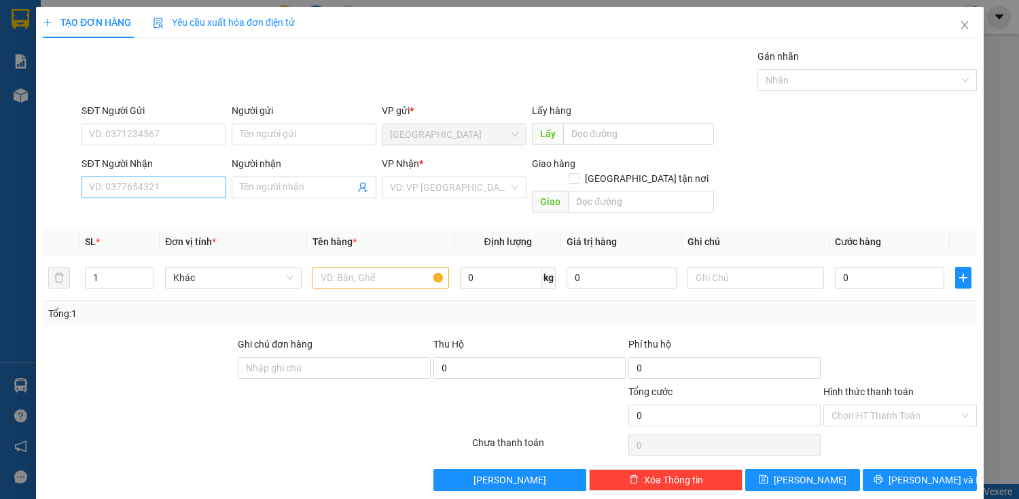
click at [179, 180] on div "SĐT Người Nhận VD: 0377654321" at bounding box center [154, 180] width 145 height 48
click at [182, 189] on input "SĐT Người Nhận" at bounding box center [154, 188] width 145 height 22
type input "0812169828"
click at [195, 209] on div "0812169828 - TÂM" at bounding box center [152, 214] width 127 height 15
type input "TÂM"
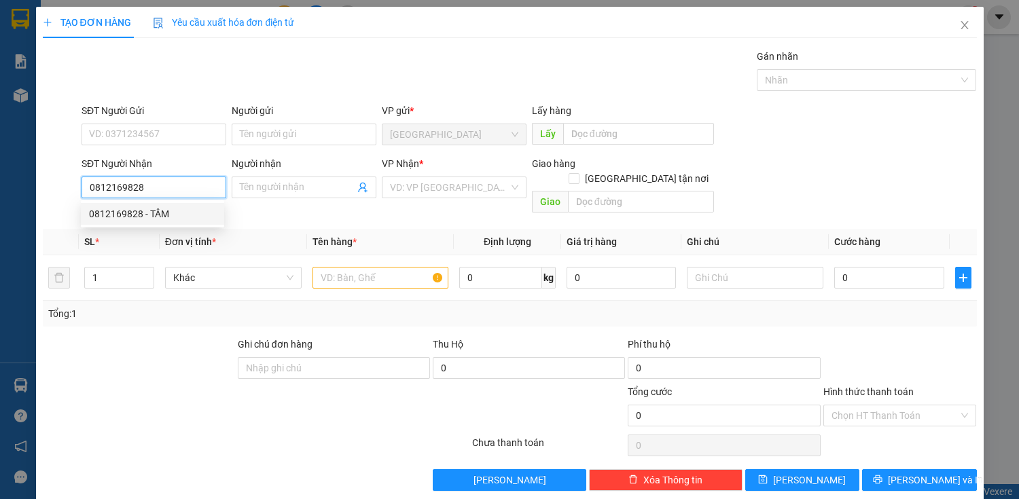
checkbox input "true"
type input "rạch tàu"
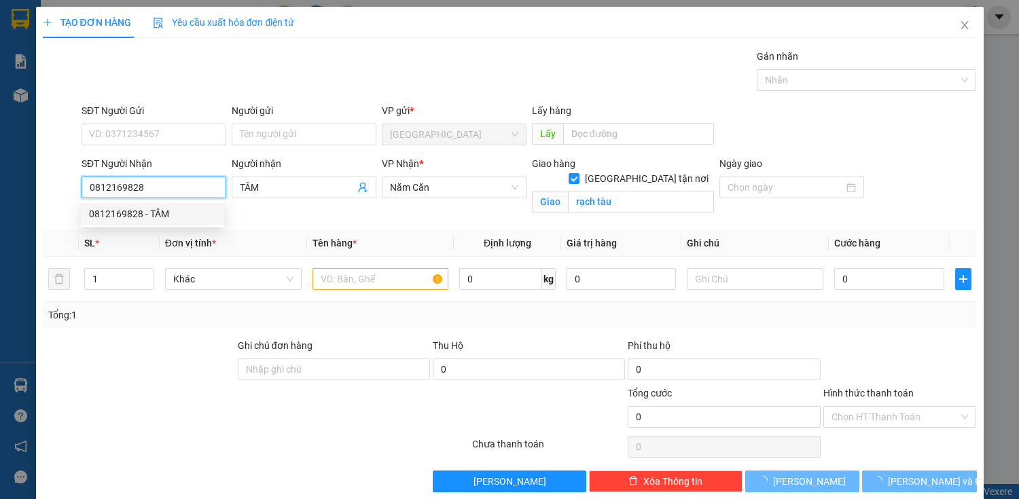
type input "150.000"
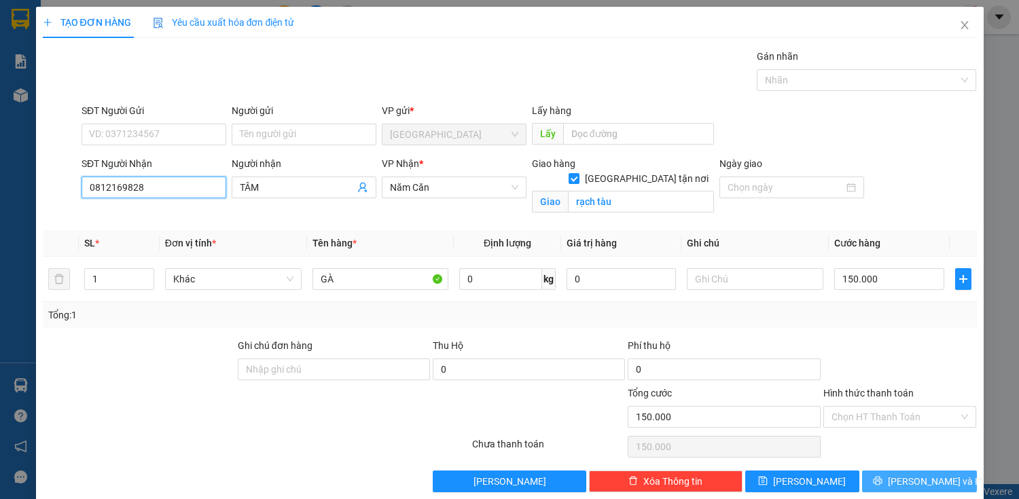
type input "0812169828"
click at [911, 478] on span "[PERSON_NAME] và In" at bounding box center [935, 481] width 95 height 15
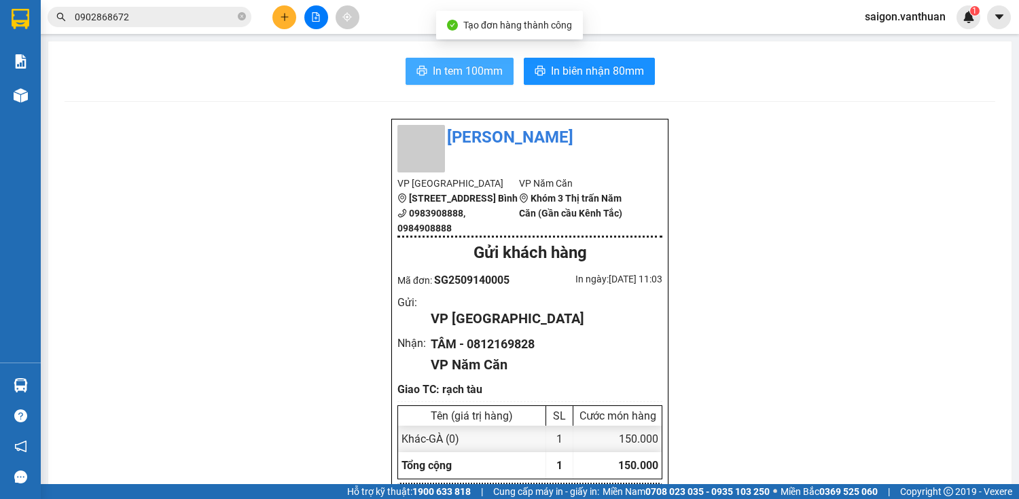
click at [470, 75] on span "In tem 100mm" at bounding box center [468, 71] width 70 height 17
click at [296, 27] on div at bounding box center [316, 17] width 102 height 24
click at [289, 18] on button at bounding box center [285, 17] width 24 height 24
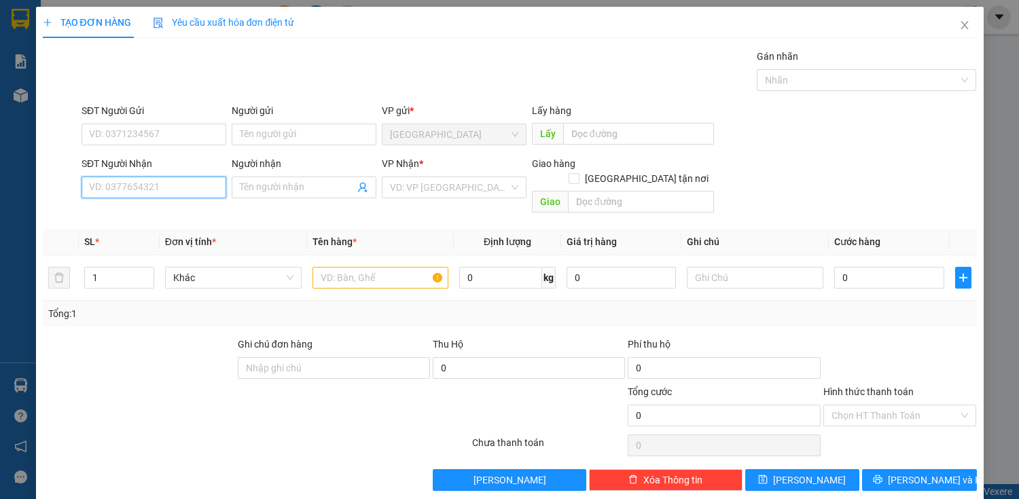
click at [192, 192] on input "SĐT Người Nhận" at bounding box center [154, 188] width 145 height 22
type input "0918511011"
click at [196, 223] on div "0918511011 - Chi" at bounding box center [152, 214] width 143 height 22
type input "Chi"
type input "150.000"
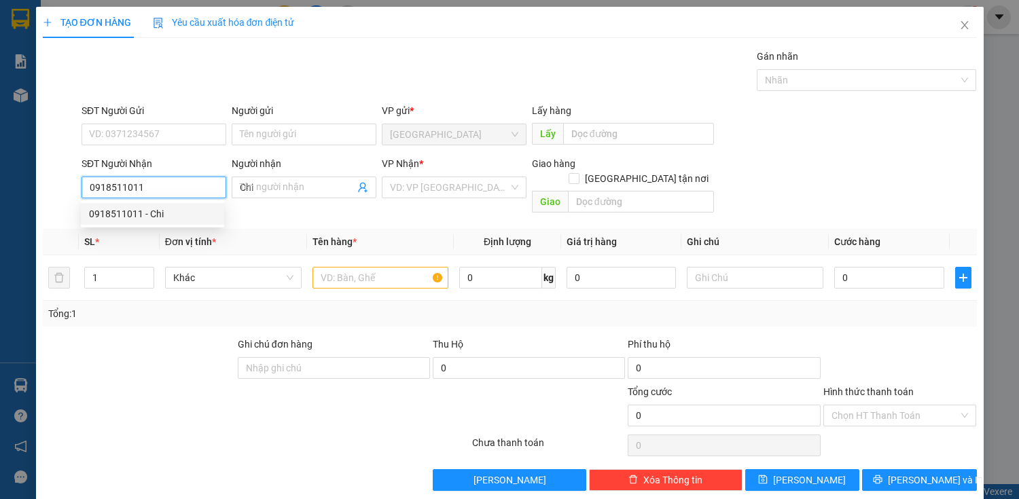
type input "150.000"
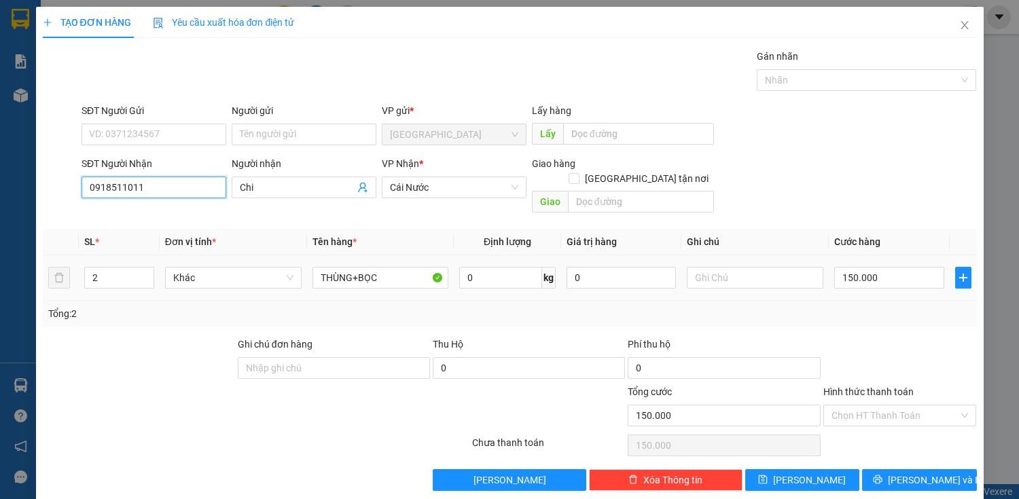
type input "0918511011"
click at [383, 274] on div "THÙNG+BỌC" at bounding box center [381, 277] width 137 height 27
click at [388, 267] on input "THÙNG+BỌC" at bounding box center [381, 278] width 137 height 22
type input "THÙNG"
type input "1"
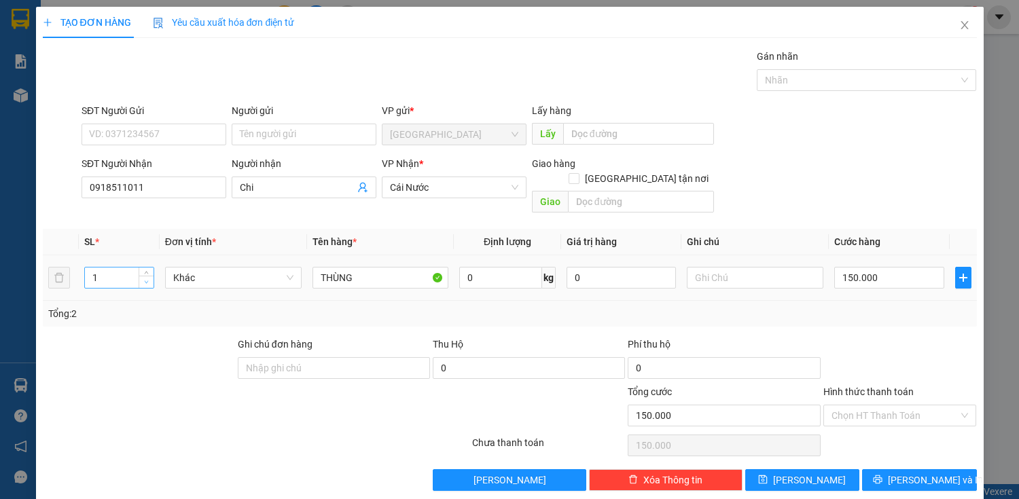
click at [144, 280] on icon "down" at bounding box center [146, 282] width 5 height 5
click at [845, 267] on input "150.000" at bounding box center [888, 278] width 109 height 22
type input "8"
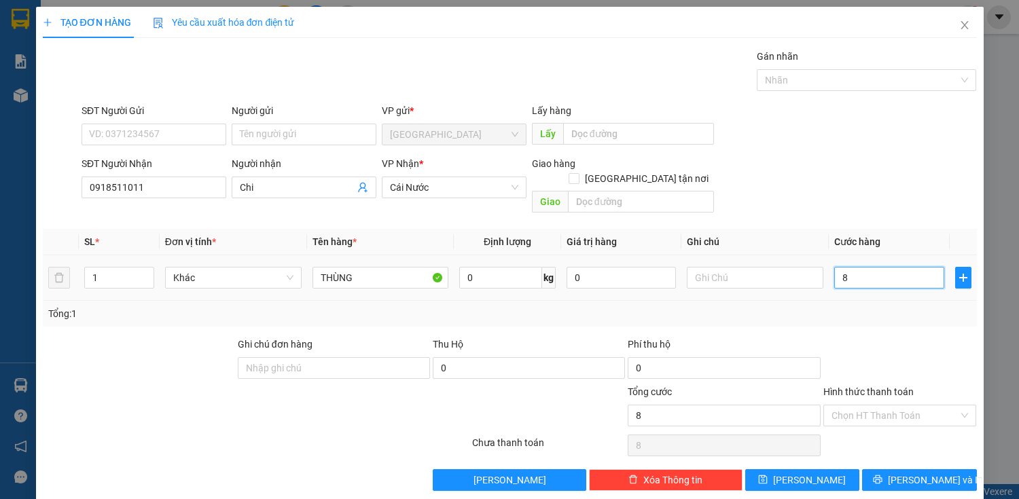
type input "80"
type input "800"
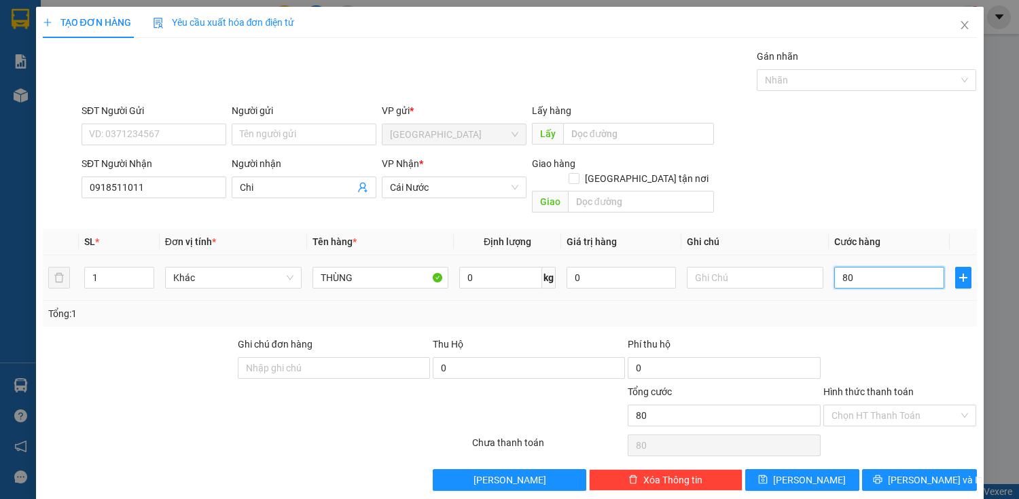
type input "800"
type input "8.000"
type input "80.000"
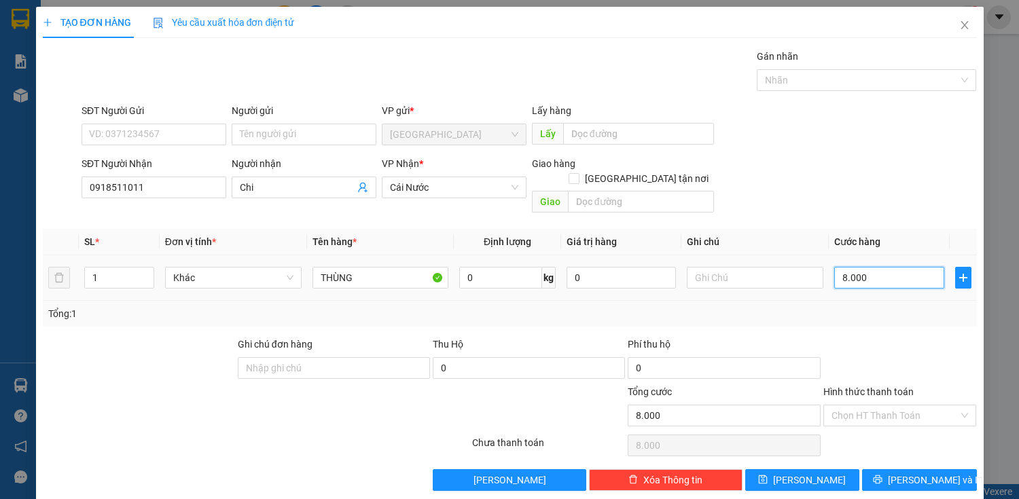
type input "80.000"
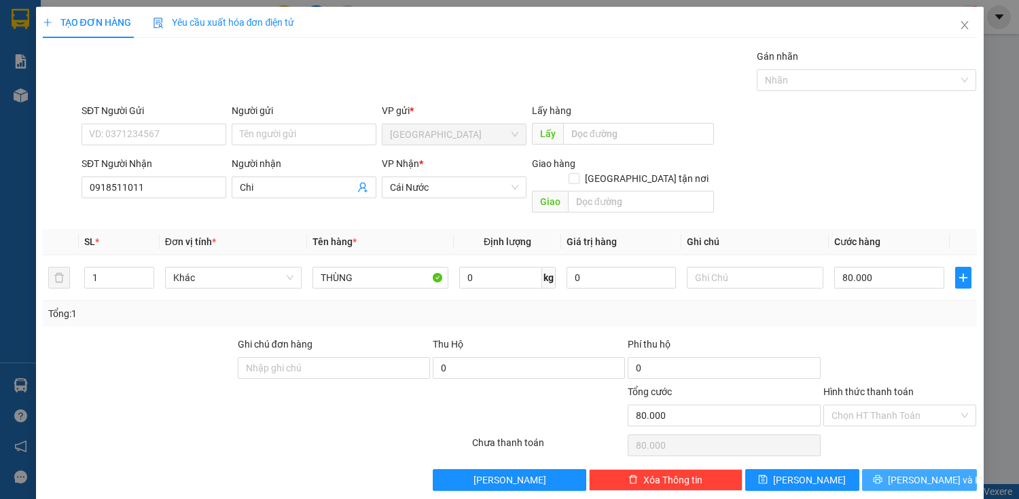
click at [883, 475] on icon "printer" at bounding box center [878, 480] width 10 height 10
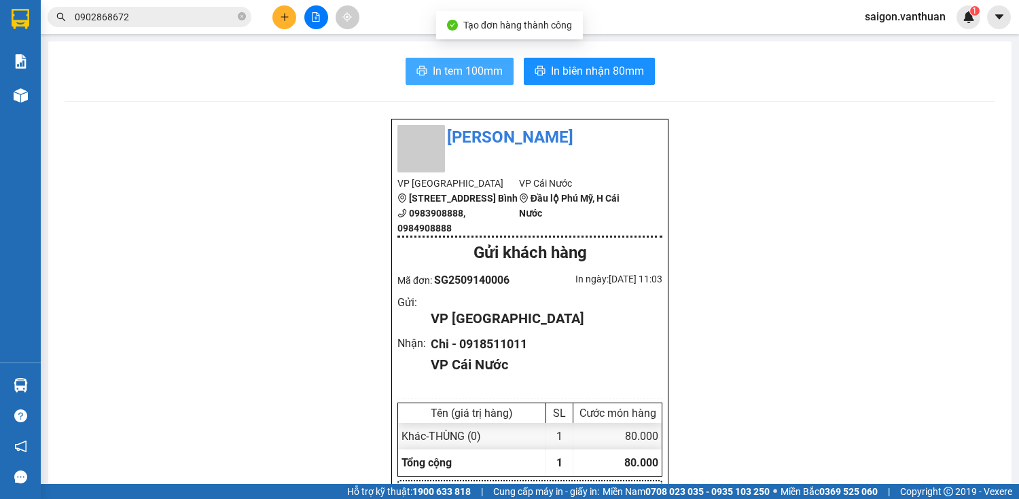
click at [485, 80] on button "In tem 100mm" at bounding box center [460, 71] width 108 height 27
click at [283, 14] on icon "plus" at bounding box center [285, 17] width 10 height 10
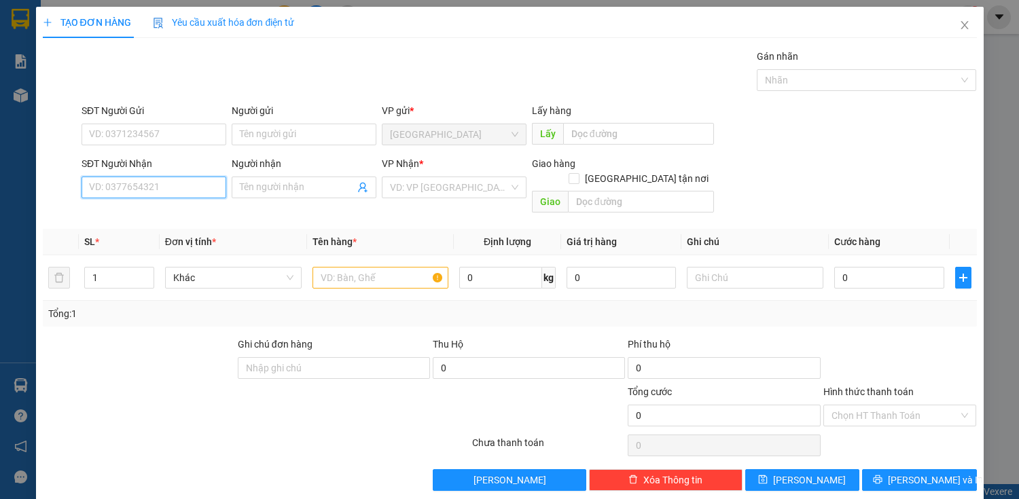
click at [207, 188] on input "SĐT Người Nhận" at bounding box center [154, 188] width 145 height 22
type input "0942024924"
drag, startPoint x: 206, startPoint y: 219, endPoint x: 258, endPoint y: 175, distance: 68.0
click at [206, 217] on div "0942024924 - TAN" at bounding box center [152, 214] width 127 height 15
type input "TAN"
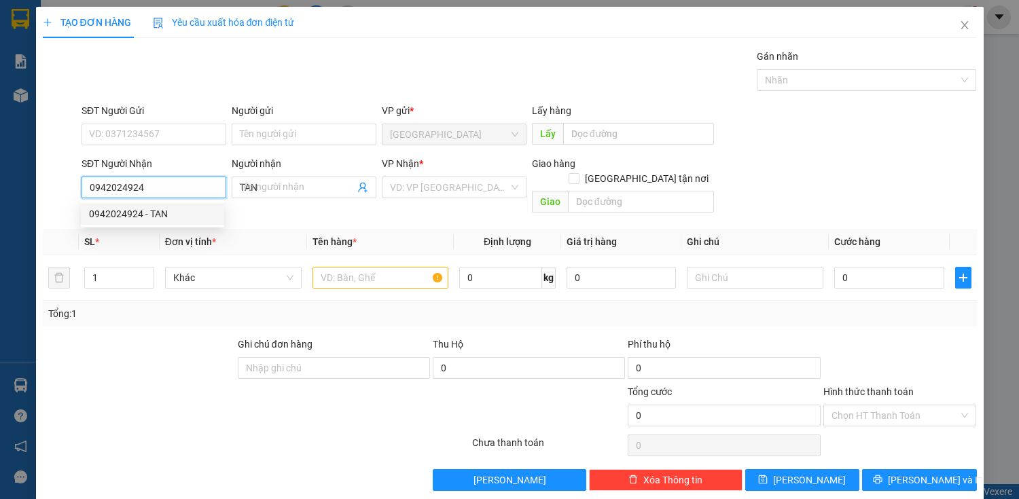
type input "200.000"
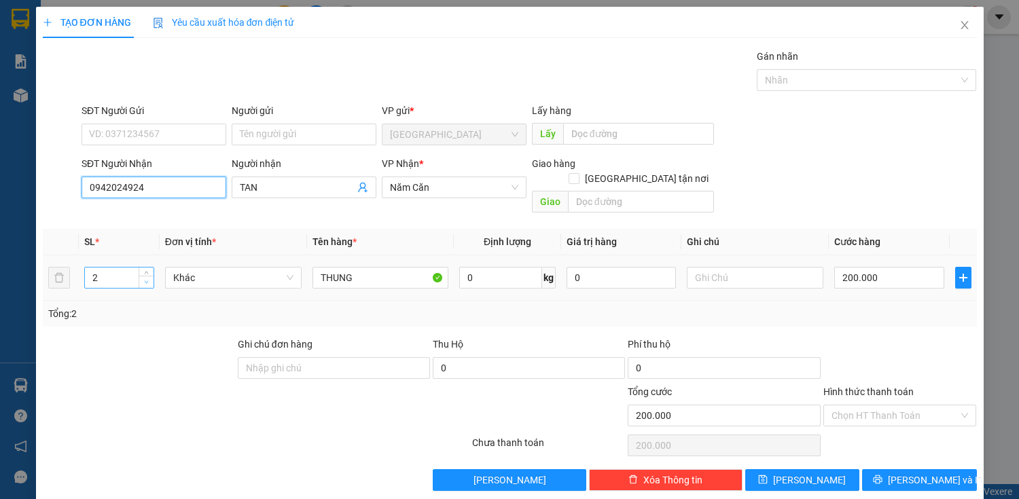
type input "0942024924"
type input "1"
click at [144, 280] on icon "down" at bounding box center [146, 282] width 5 height 5
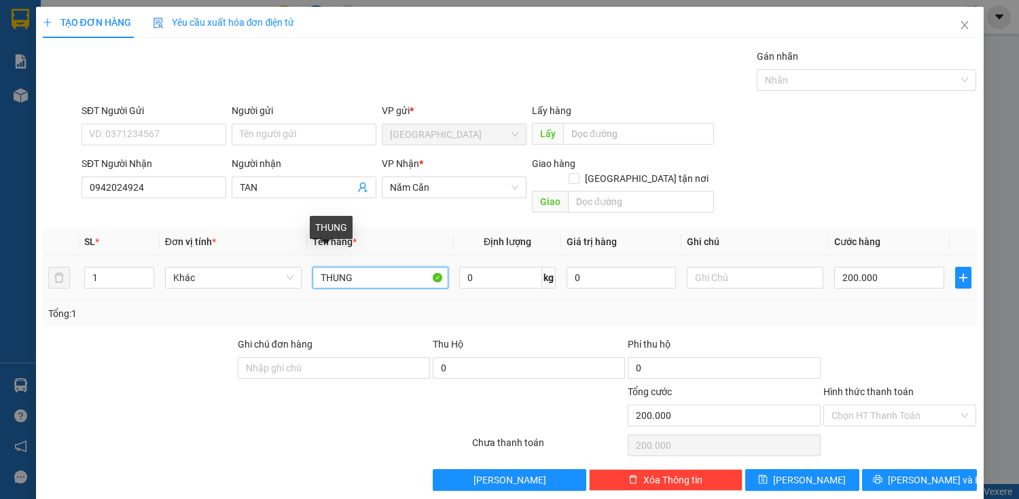
click at [367, 267] on input "THUNG" at bounding box center [381, 278] width 137 height 22
type input "T"
type input "THÙNG"
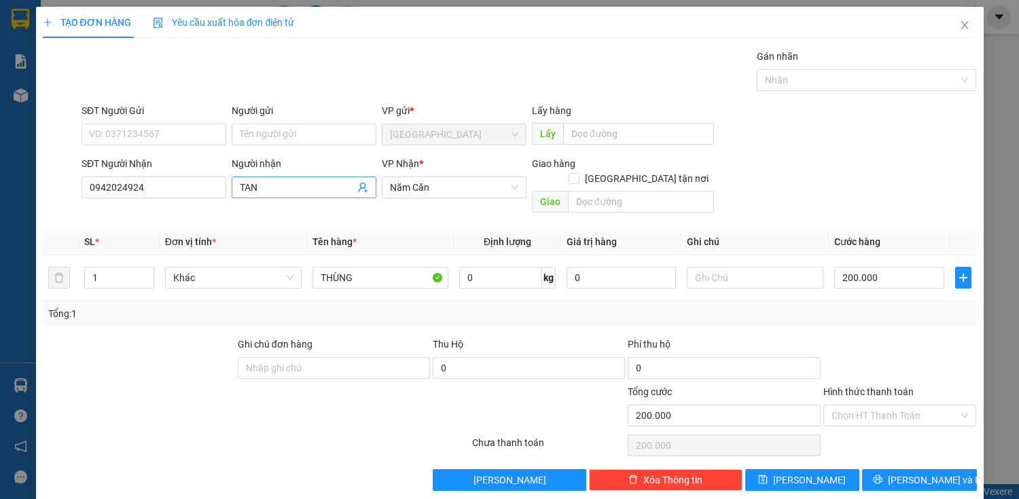
click at [279, 180] on input "TAN" at bounding box center [297, 187] width 115 height 15
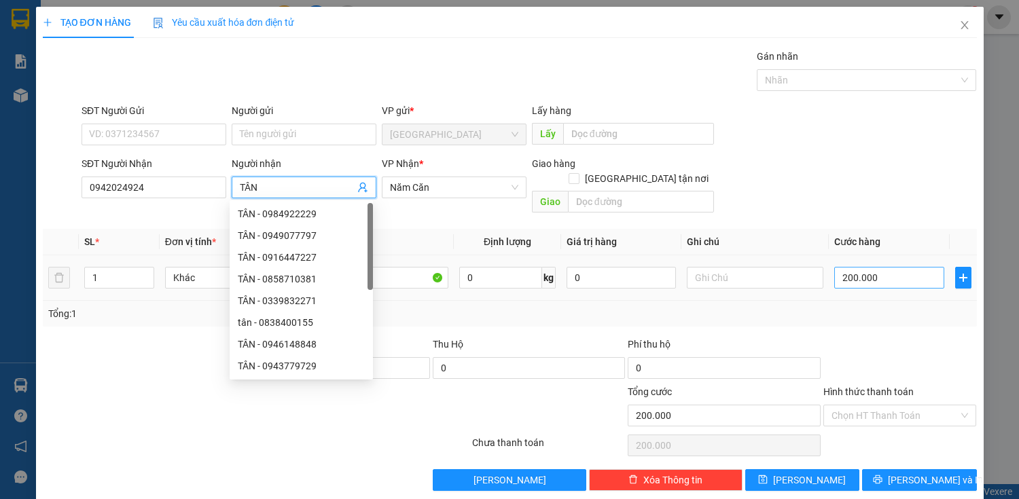
type input "TÂN"
click at [840, 267] on input "200.000" at bounding box center [888, 278] width 109 height 22
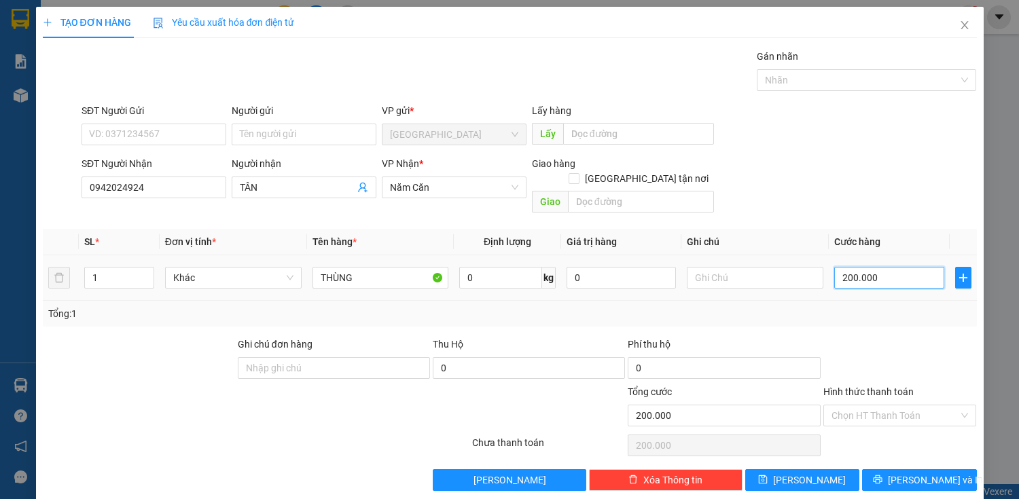
type input "5"
type input "50"
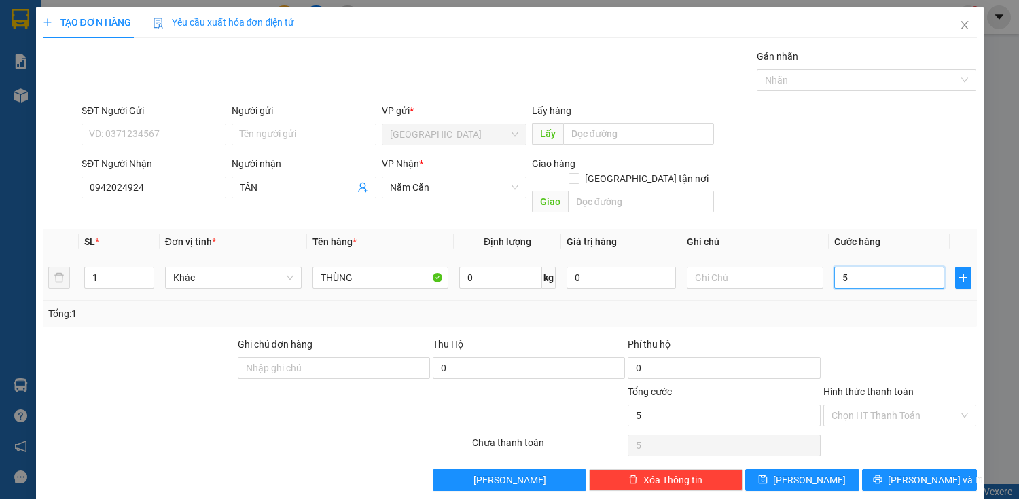
type input "50"
type input "500"
type input "5.000"
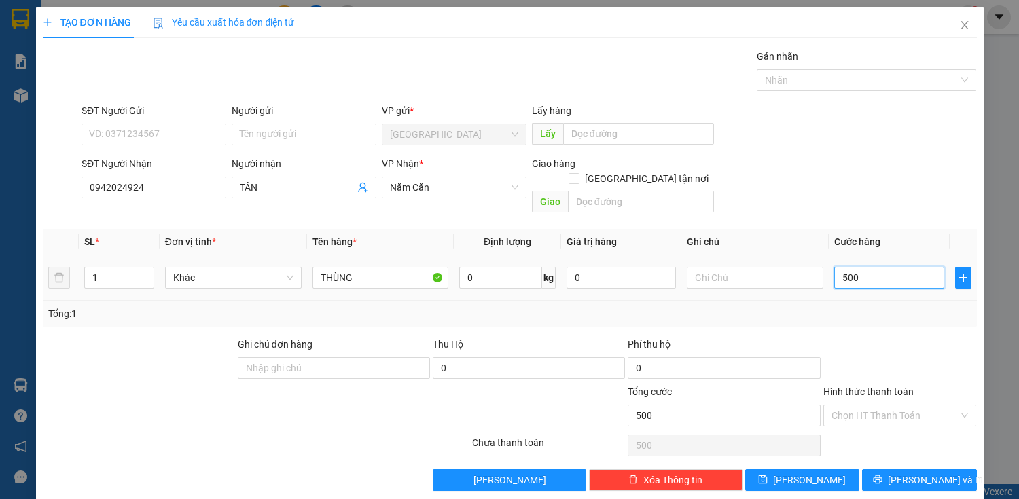
type input "5.000"
type input "50.000"
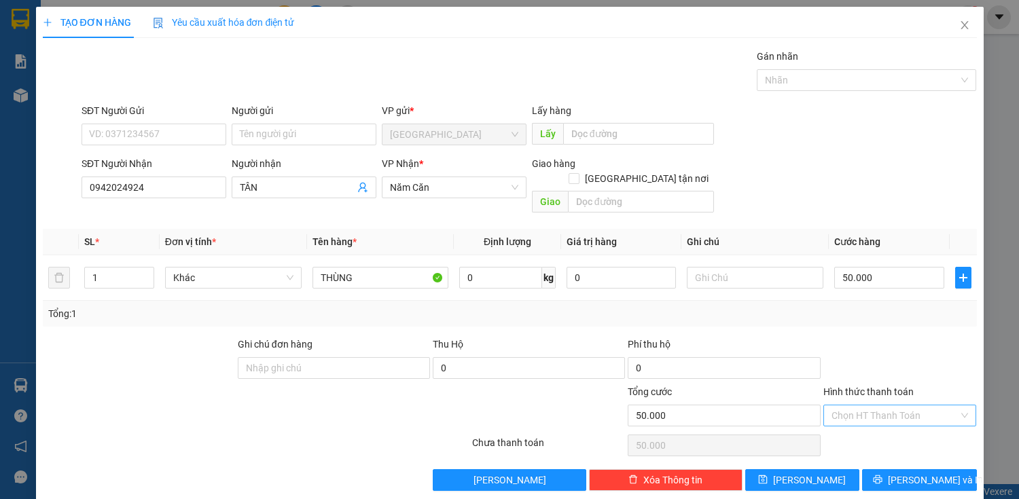
drag, startPoint x: 876, startPoint y: 399, endPoint x: 878, endPoint y: 406, distance: 7.1
click at [876, 406] on input "Hình thức thanh toán" at bounding box center [896, 416] width 128 height 20
click at [885, 440] on div "Miễn phí" at bounding box center [892, 449] width 152 height 22
type input "0"
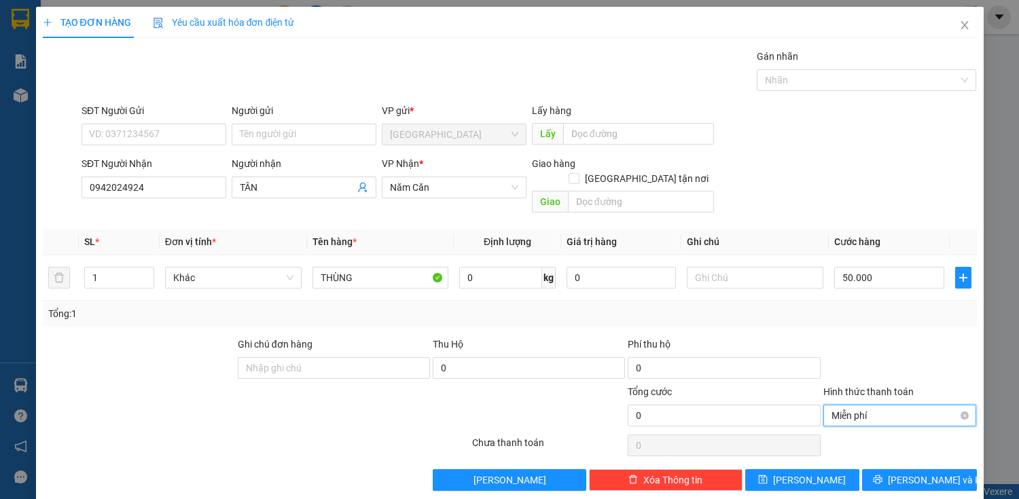
click at [887, 406] on span "Miễn phí" at bounding box center [900, 416] width 137 height 20
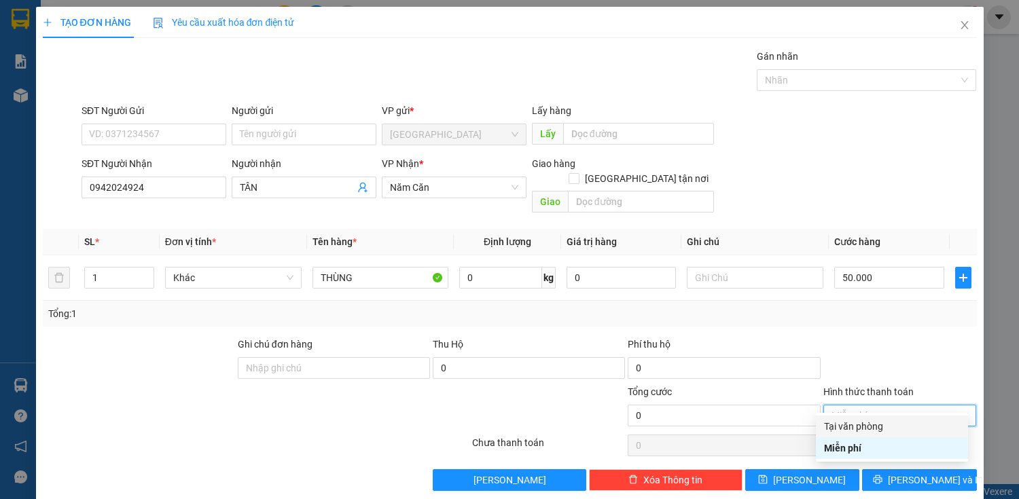
click at [887, 427] on div "Tại văn phòng" at bounding box center [892, 426] width 136 height 15
type input "50.000"
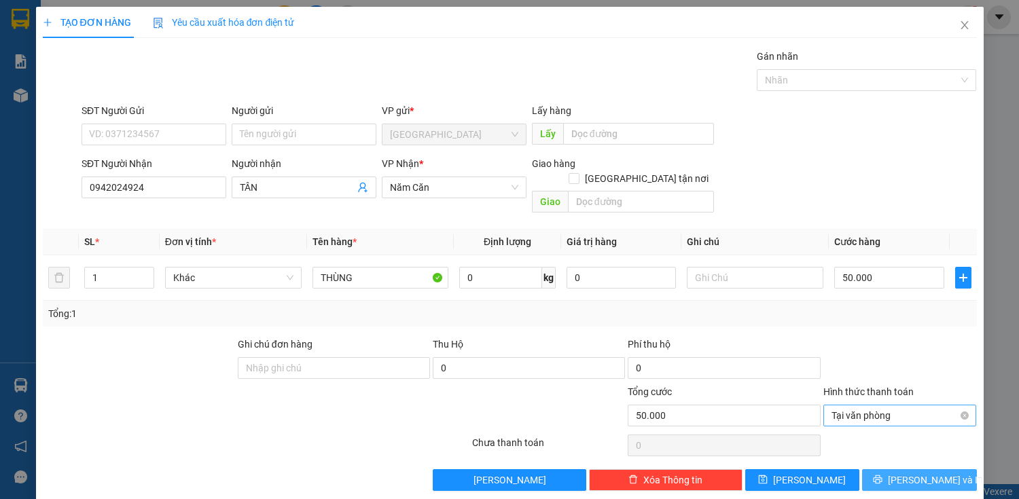
drag, startPoint x: 894, startPoint y: 461, endPoint x: 858, endPoint y: 406, distance: 64.8
click at [892, 470] on button "[PERSON_NAME] và In" at bounding box center [919, 481] width 114 height 22
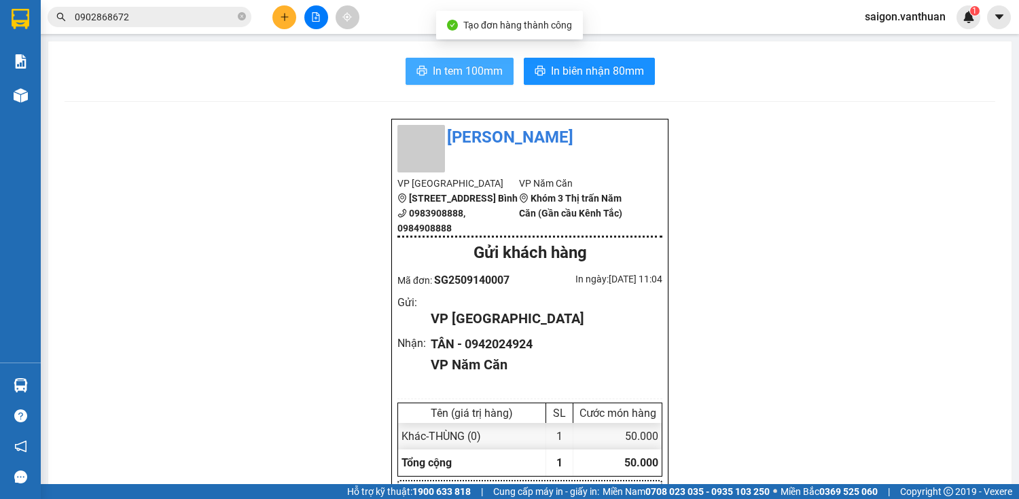
click at [447, 62] on button "In tem 100mm" at bounding box center [460, 71] width 108 height 27
